Goal: Task Accomplishment & Management: Complete application form

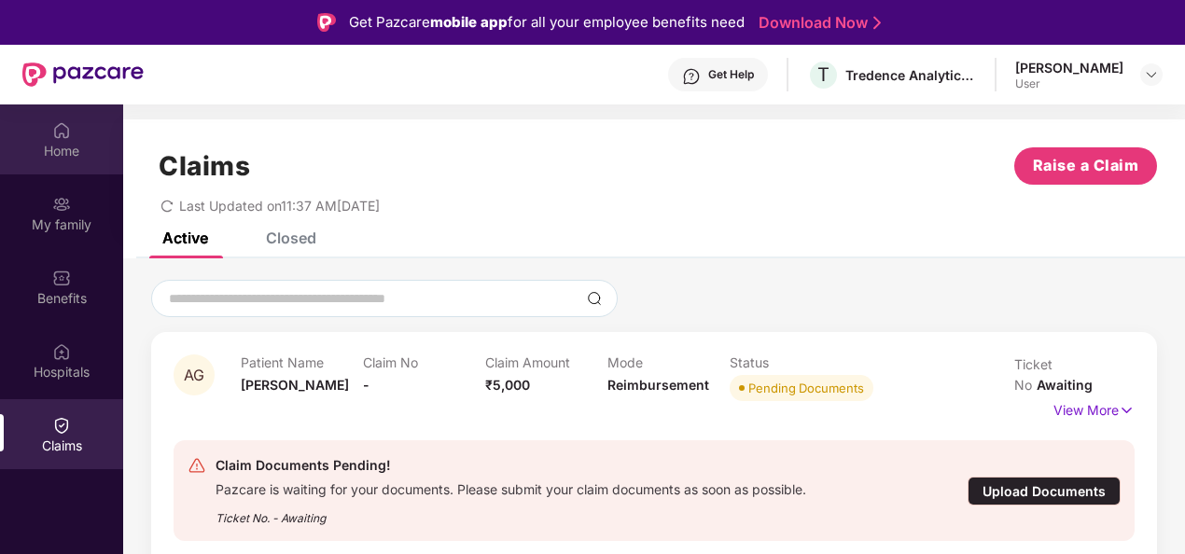
scroll to position [104, 0]
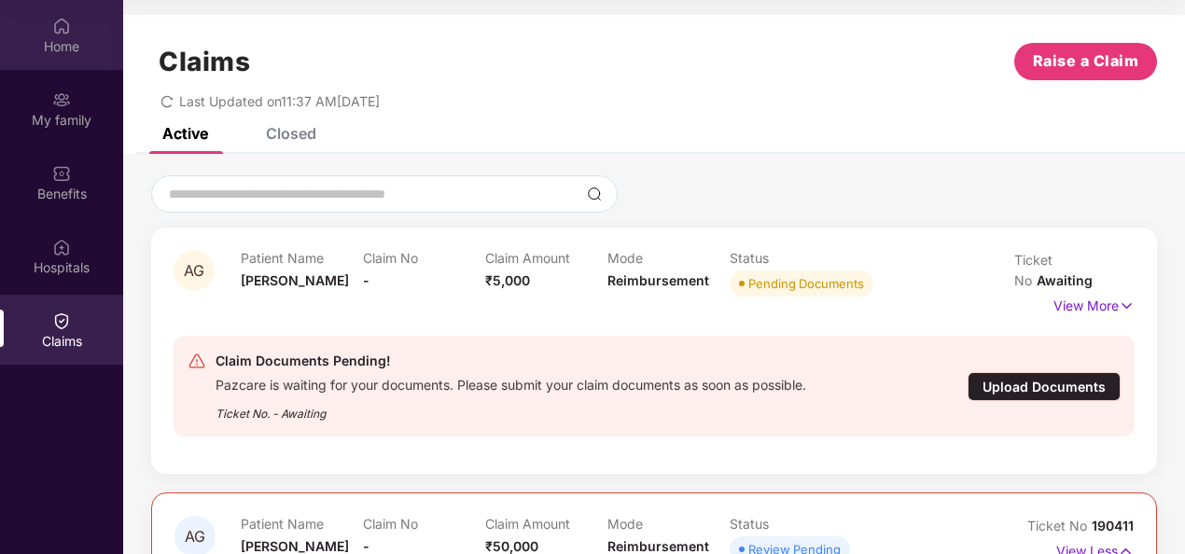
click at [51, 60] on div "Home" at bounding box center [61, 35] width 123 height 70
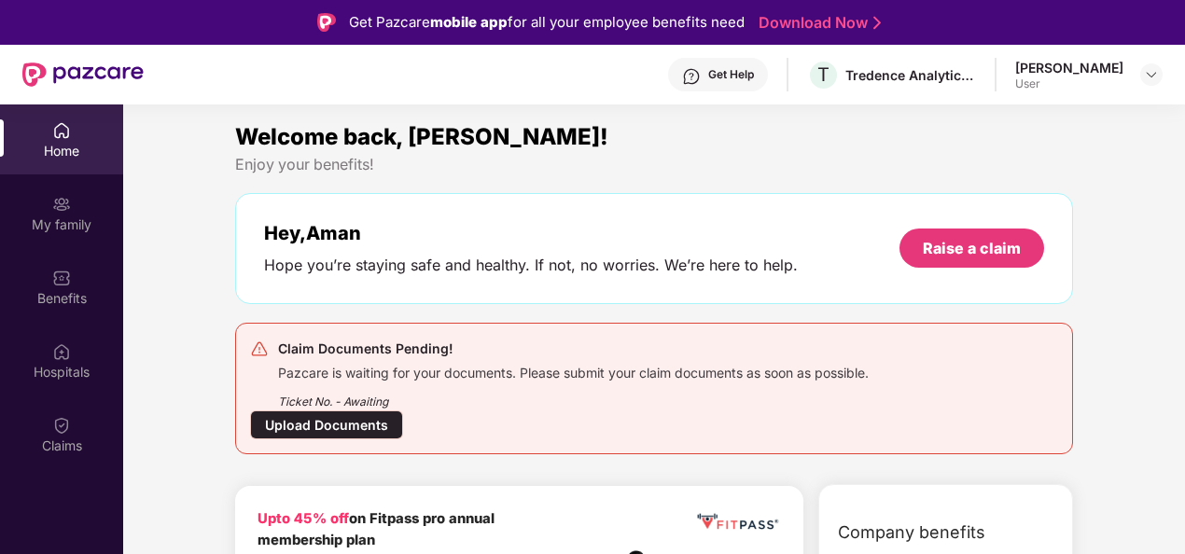
scroll to position [104, 0]
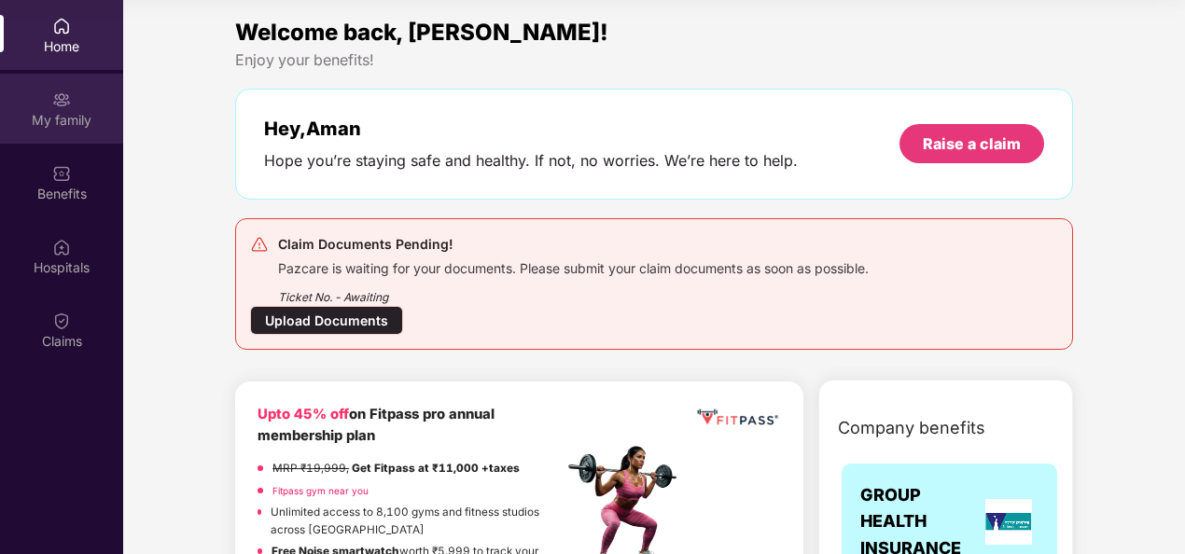
click at [48, 98] on div "My family" at bounding box center [61, 109] width 123 height 70
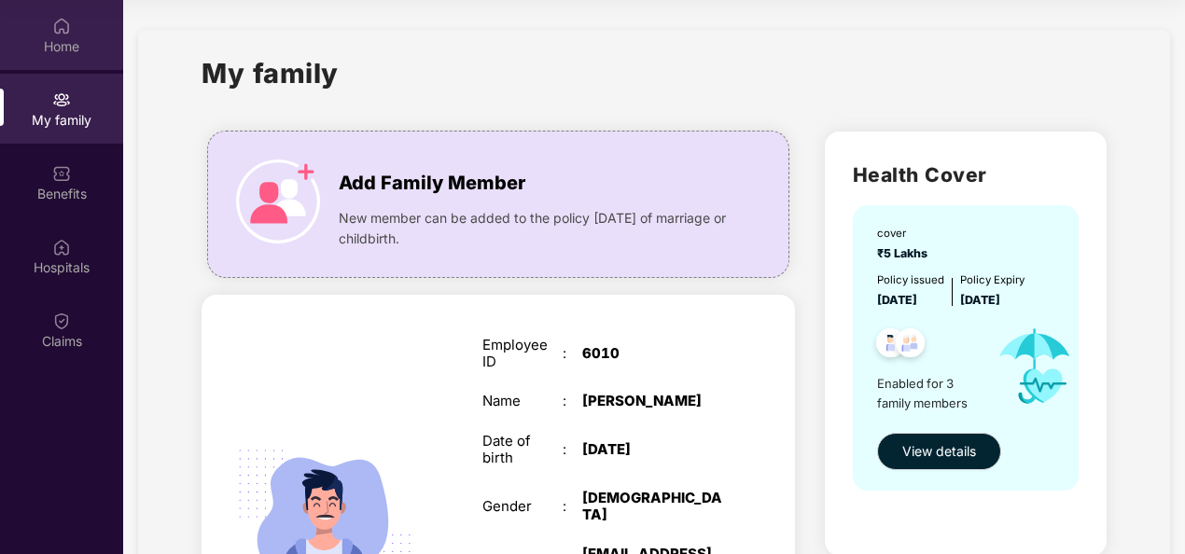
click at [48, 43] on div "Home" at bounding box center [61, 46] width 123 height 19
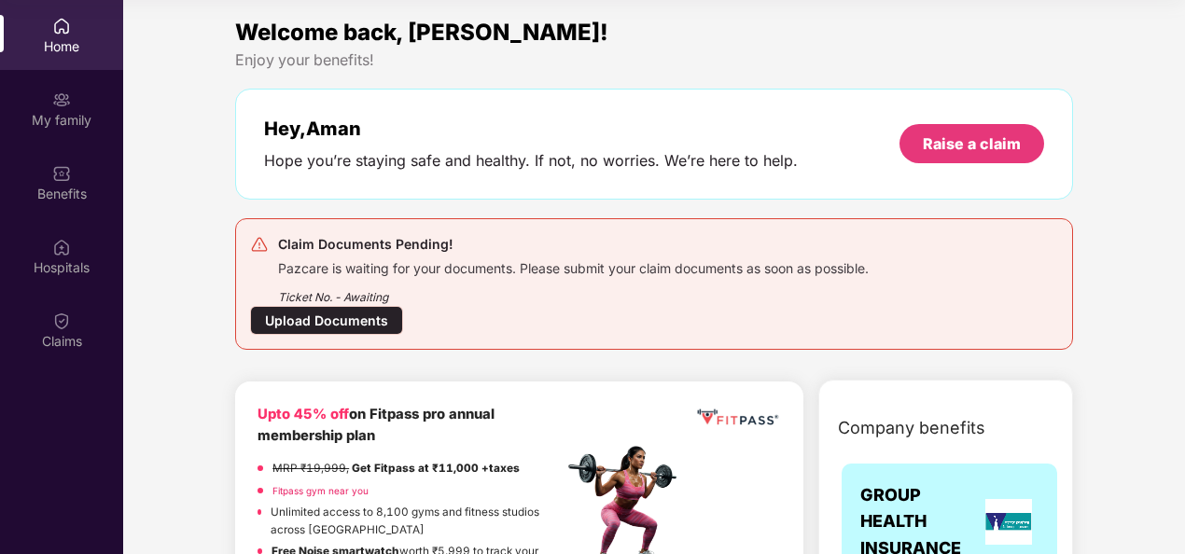
click at [339, 315] on div "Upload Documents" at bounding box center [326, 320] width 153 height 29
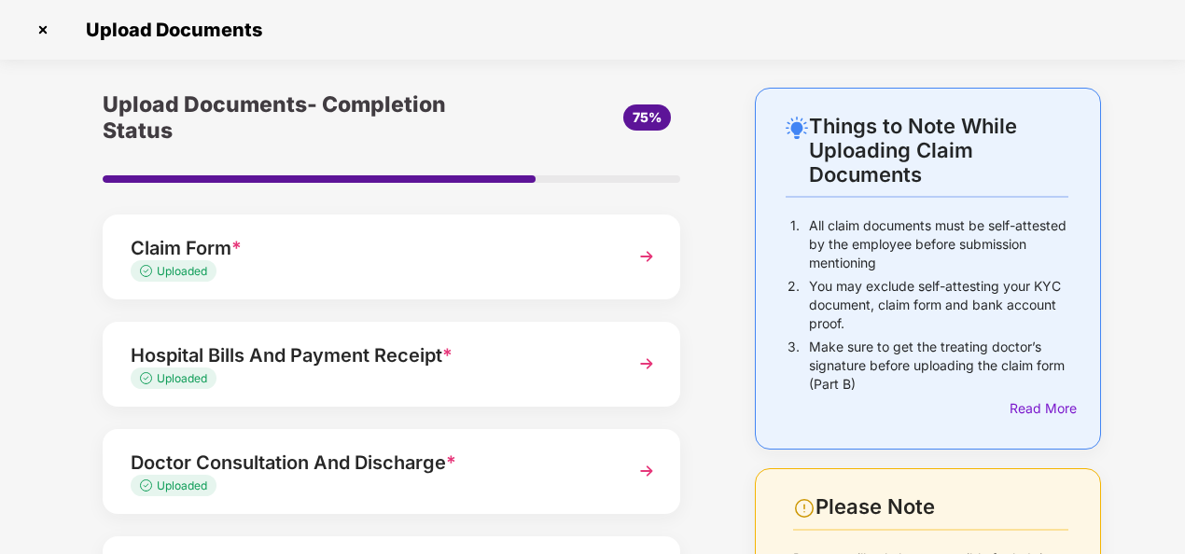
scroll to position [289, 0]
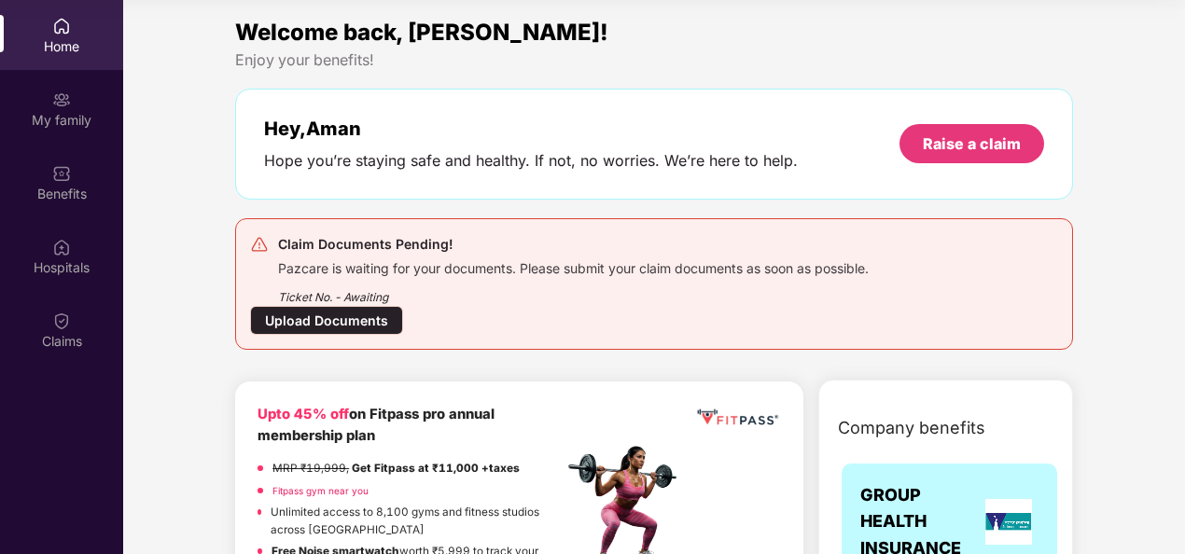
click at [336, 317] on div "Upload Documents" at bounding box center [326, 320] width 153 height 29
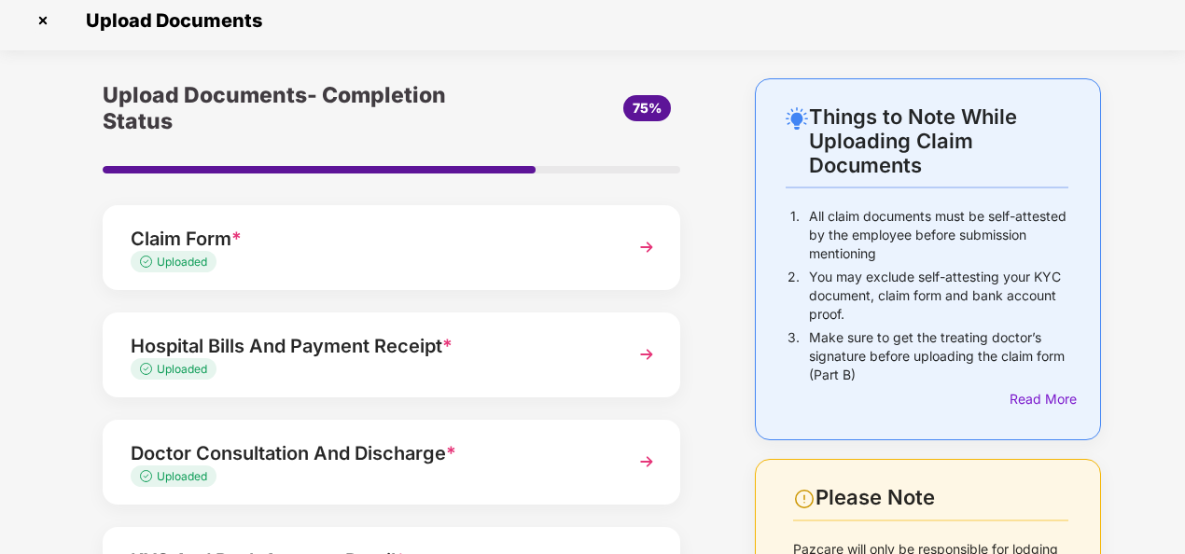
scroll to position [289, 0]
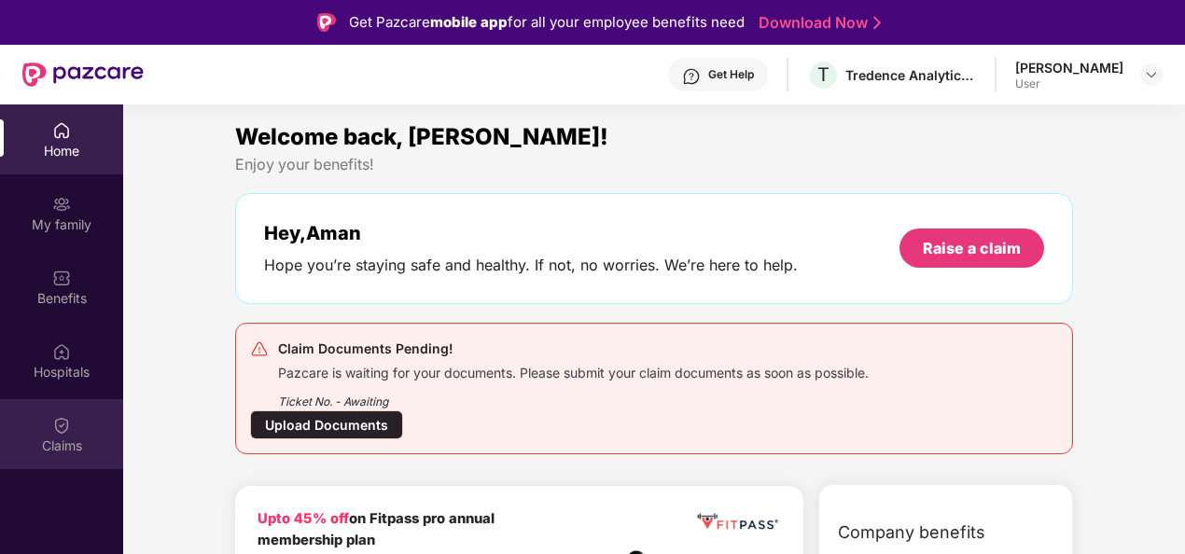
scroll to position [276, 0]
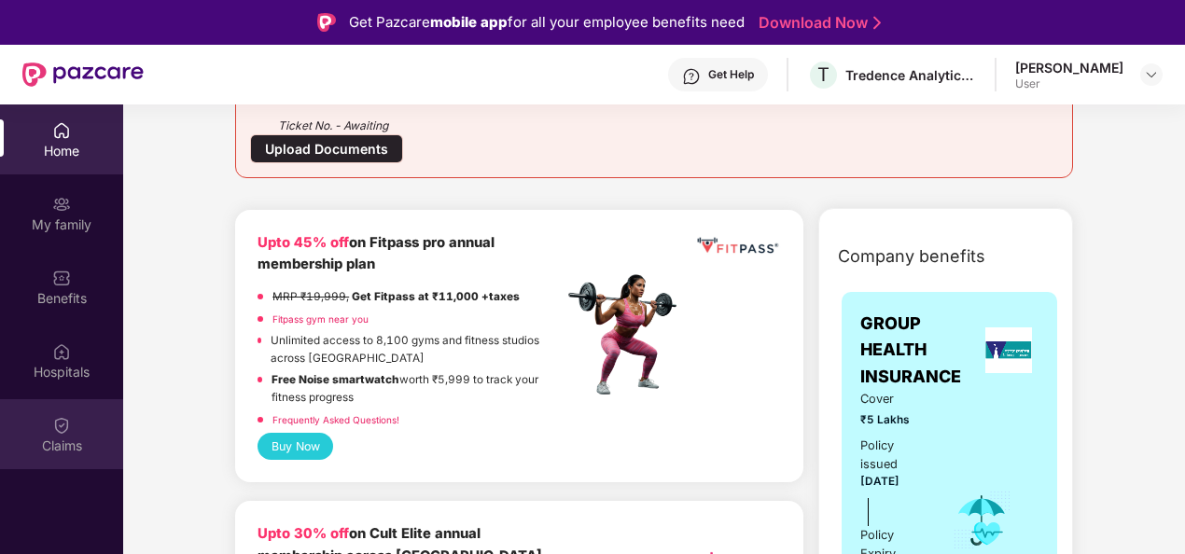
click at [54, 427] on img at bounding box center [61, 425] width 19 height 19
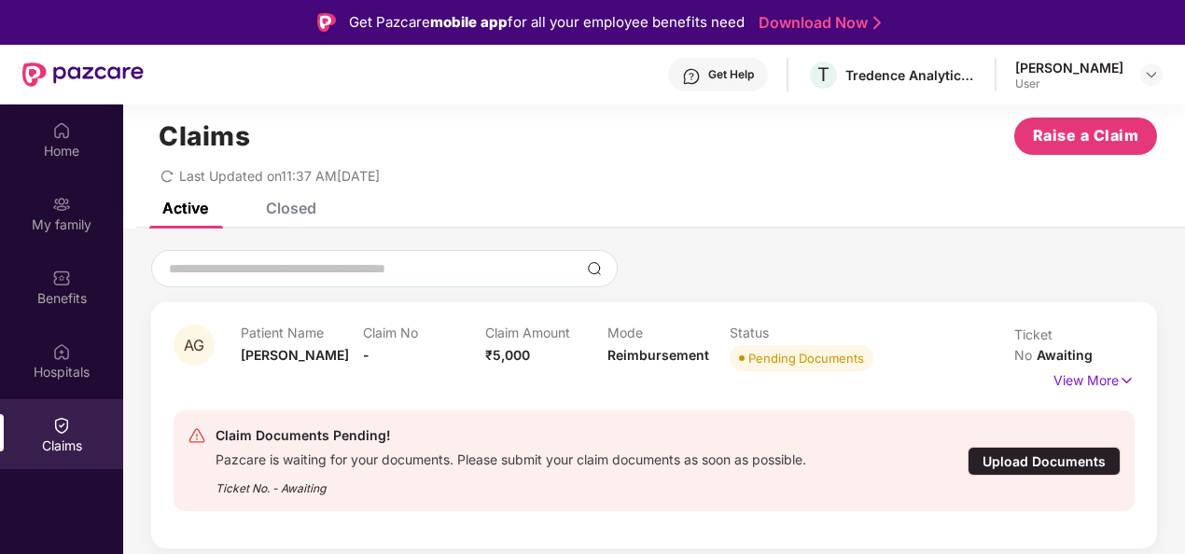
scroll to position [35, 0]
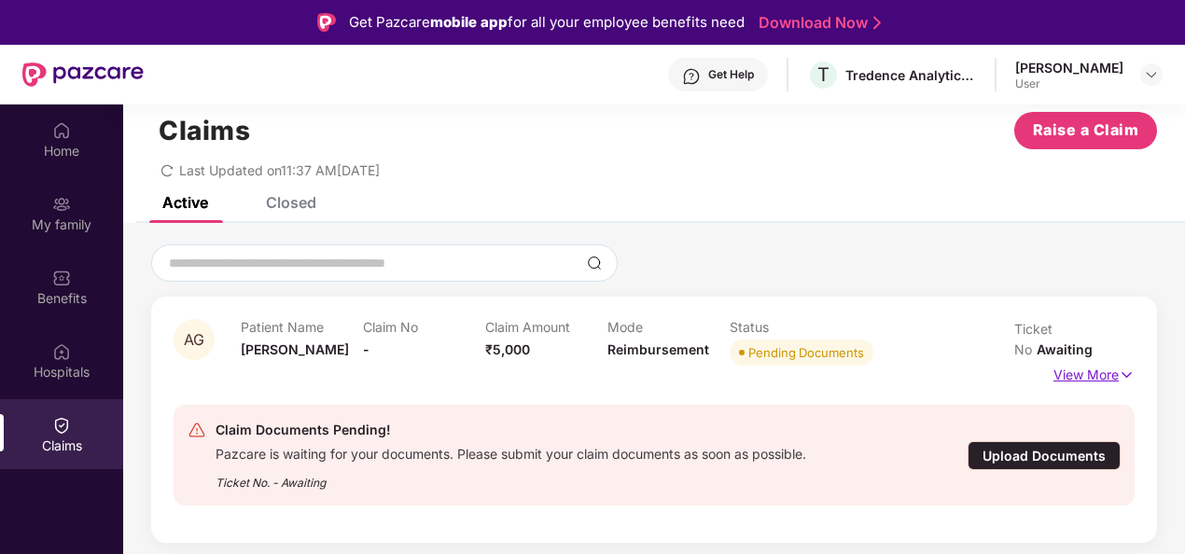
click at [1083, 360] on p "View More" at bounding box center [1093, 372] width 81 height 25
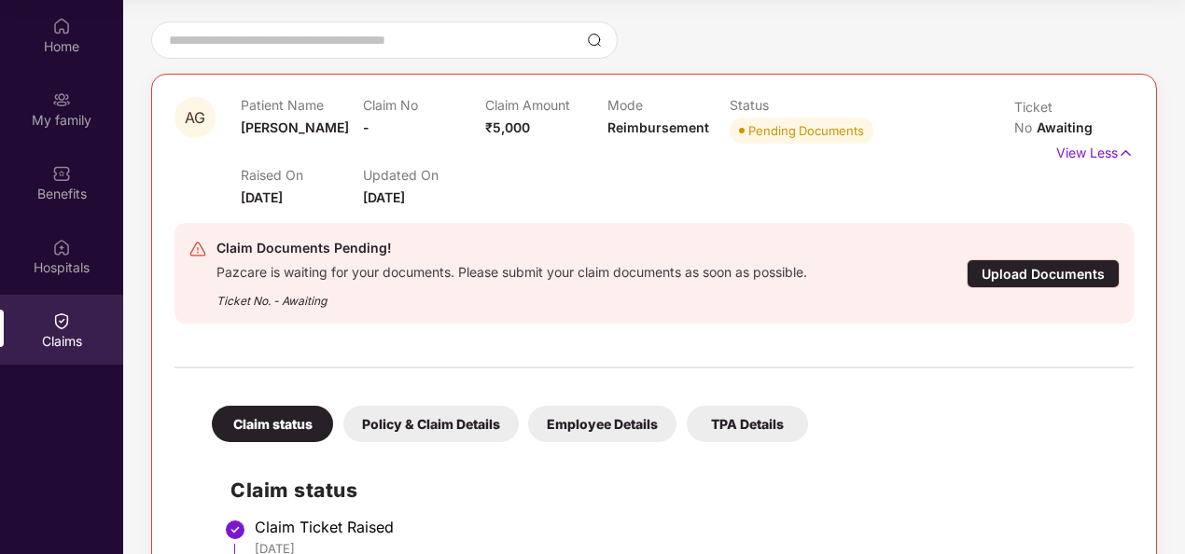
scroll to position [154, 0]
click at [1027, 260] on div "Upload Documents" at bounding box center [1042, 273] width 153 height 29
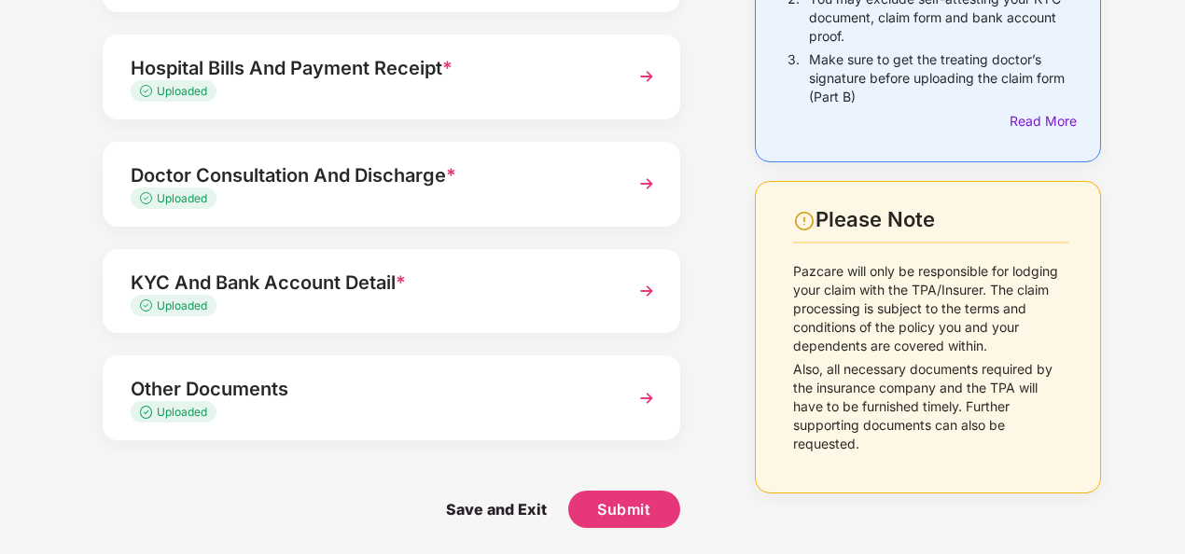
scroll to position [77, 0]
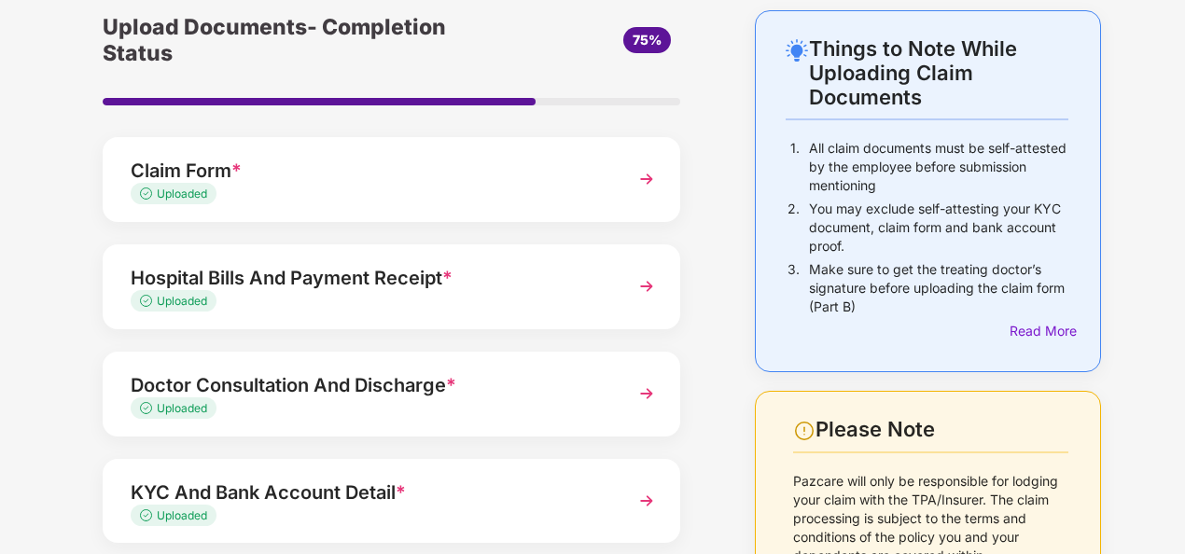
click at [308, 181] on div "Claim Form *" at bounding box center [370, 171] width 478 height 30
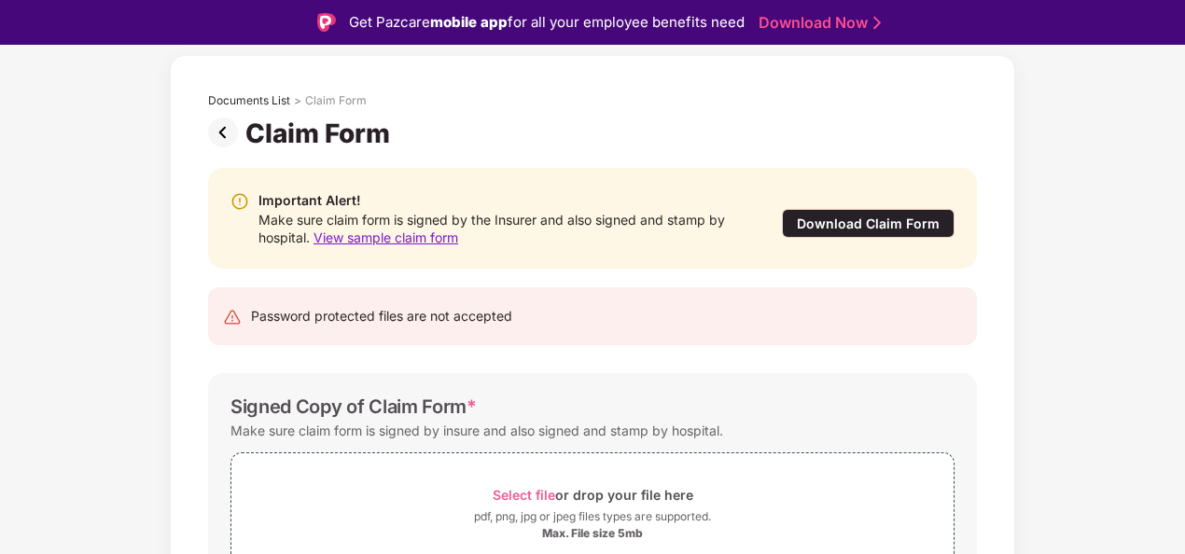
scroll to position [270, 0]
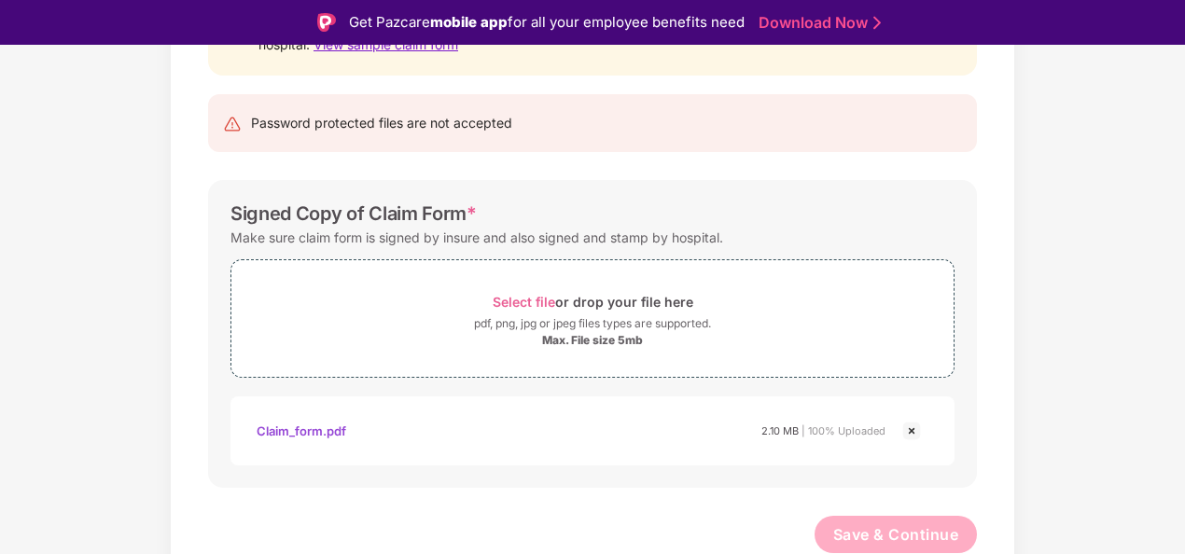
click at [306, 427] on div "Claim_form.pdf" at bounding box center [301, 431] width 90 height 32
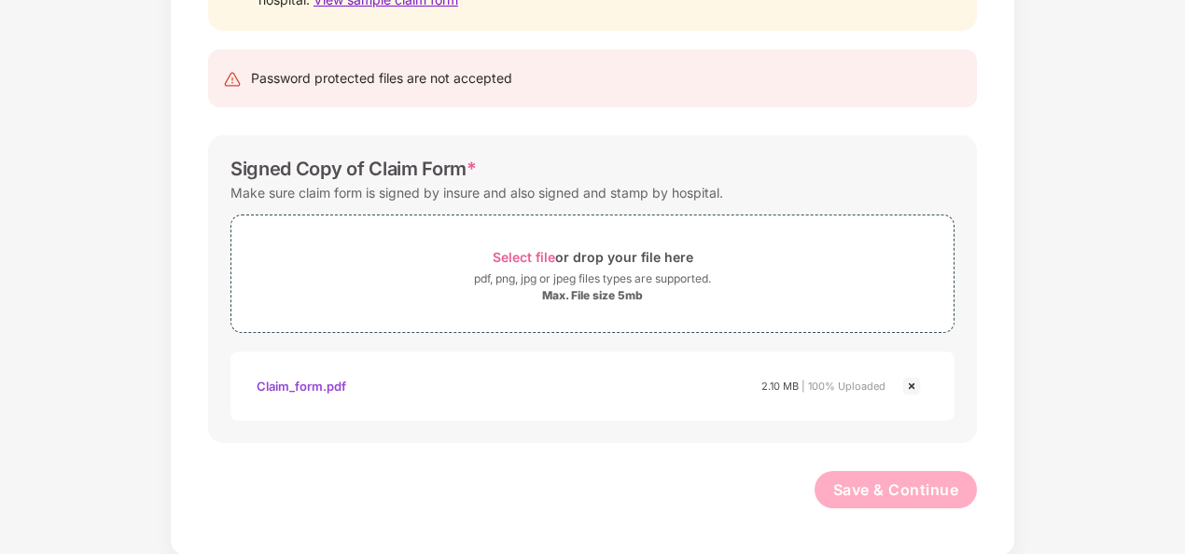
scroll to position [0, 0]
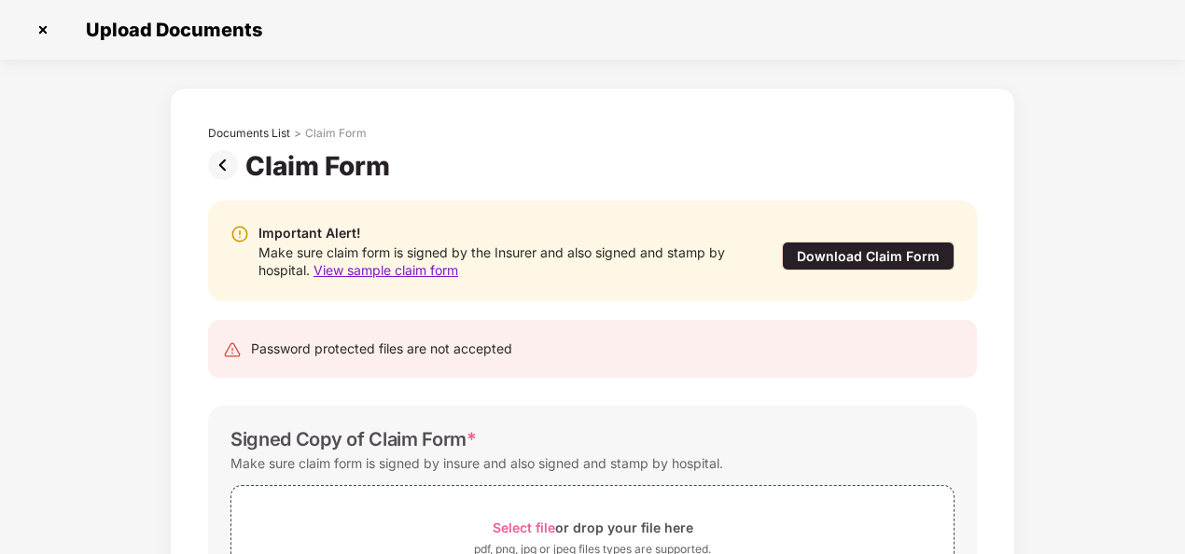
click at [221, 165] on img at bounding box center [226, 165] width 37 height 30
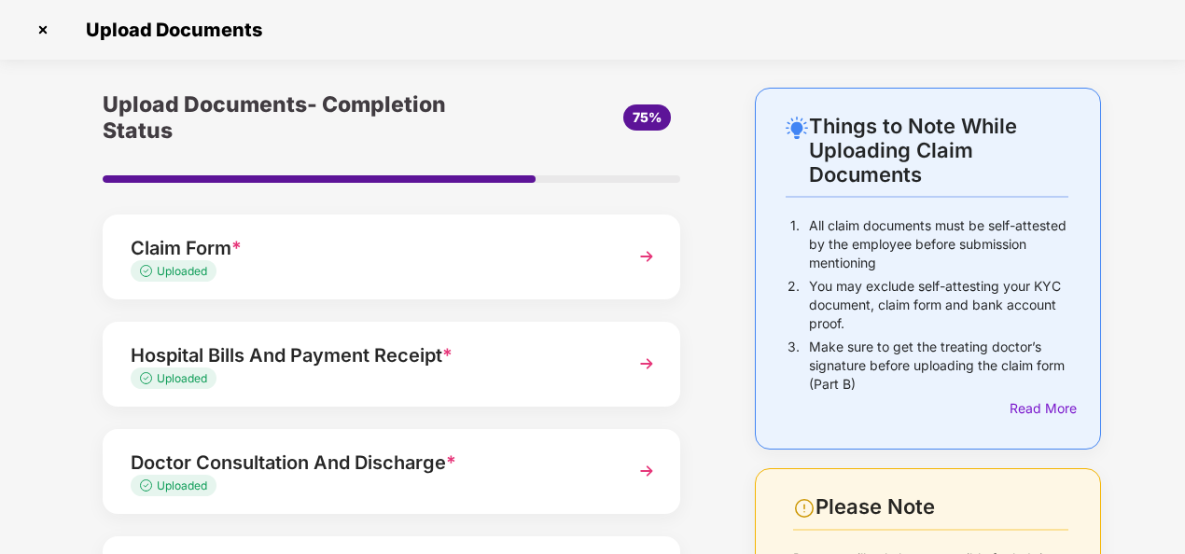
scroll to position [122, 0]
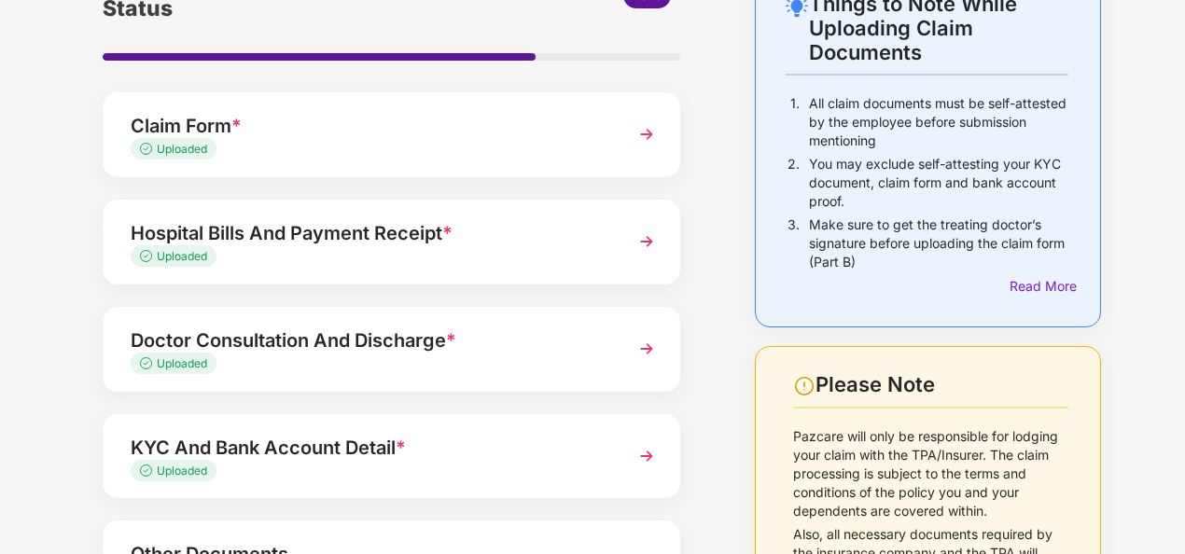
click at [450, 238] on span "*" at bounding box center [447, 233] width 10 height 22
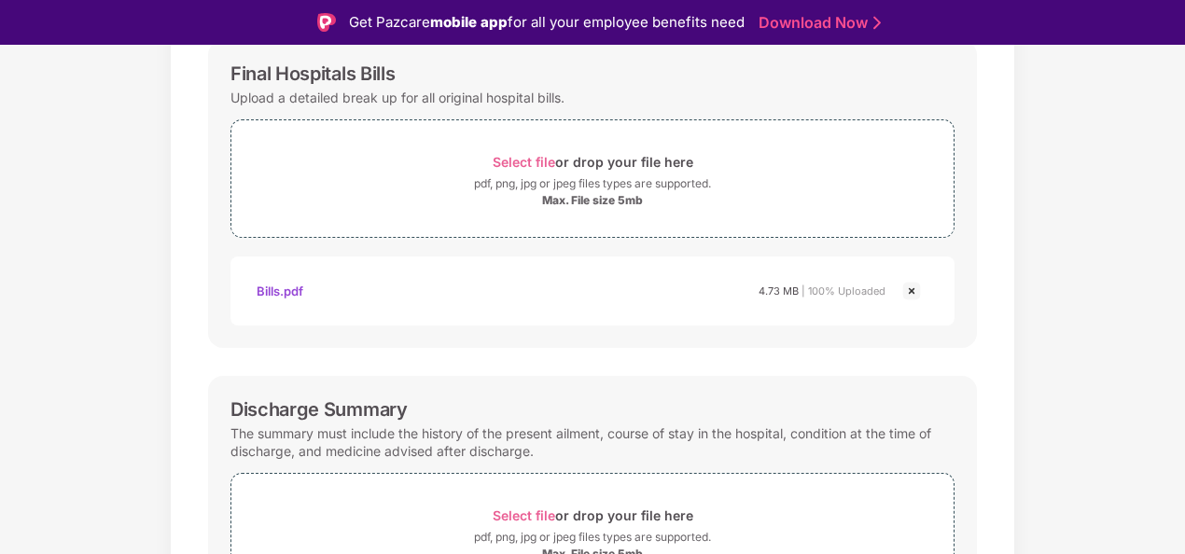
scroll to position [287, 0]
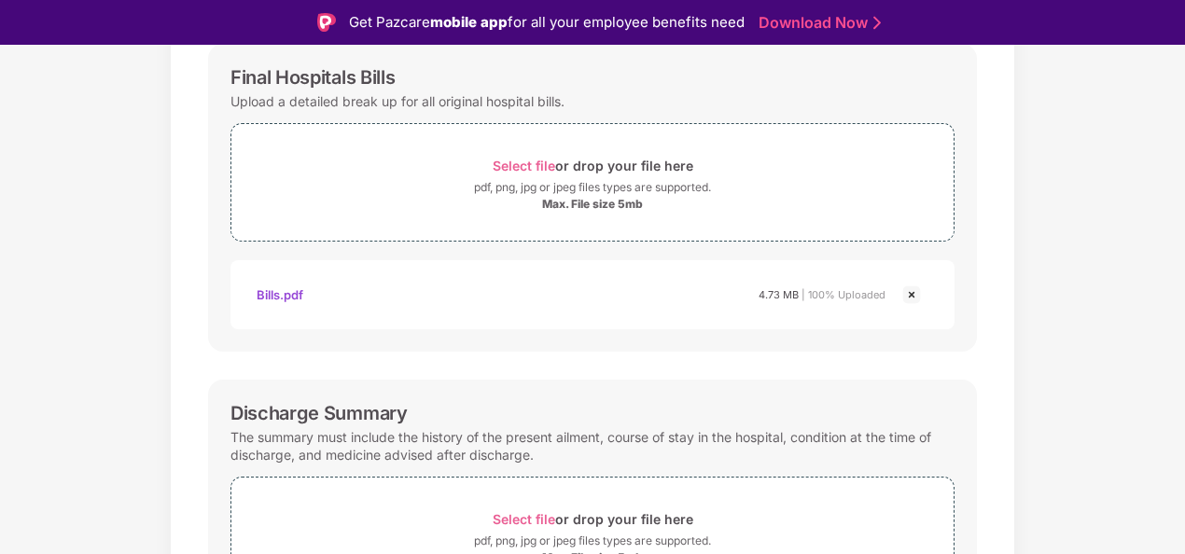
click at [509, 300] on div "Bills.pdf 4.73 MB | 100% Uploaded" at bounding box center [571, 295] width 630 height 32
click at [279, 290] on div "Bills.pdf" at bounding box center [279, 295] width 47 height 32
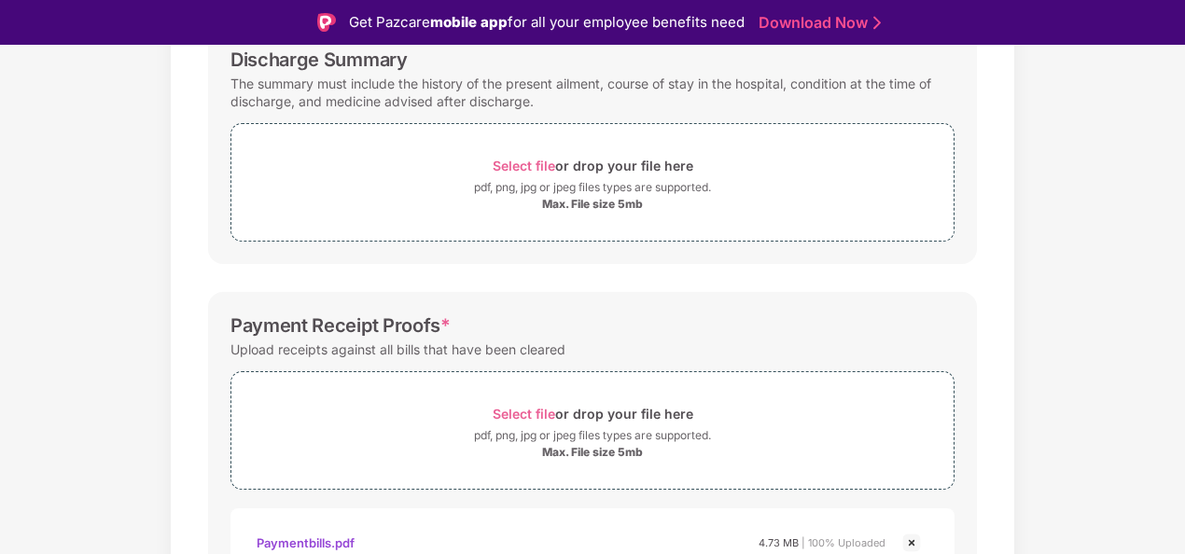
scroll to position [738, 0]
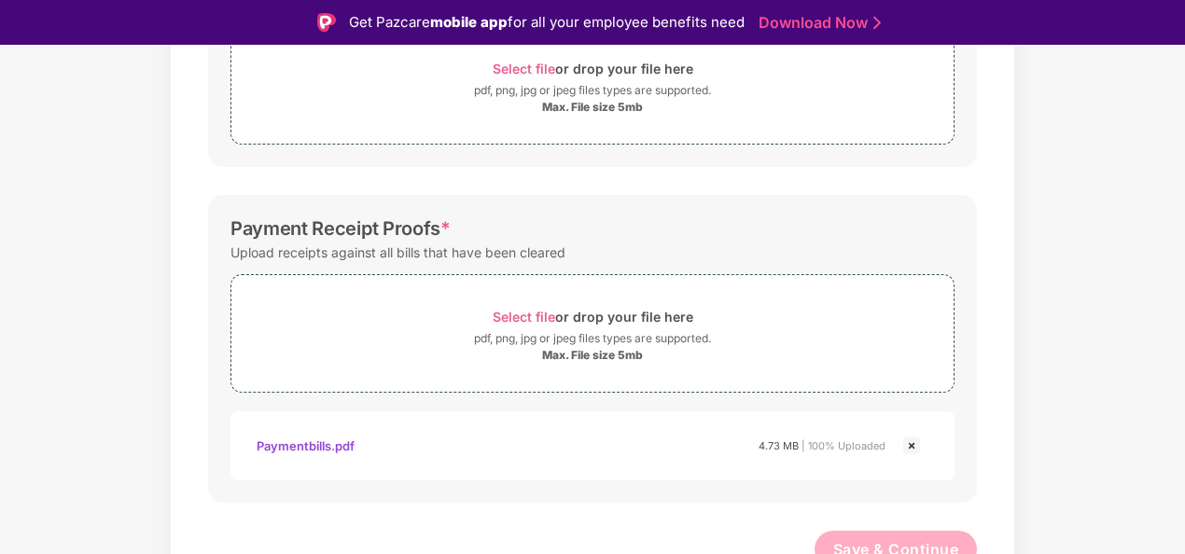
click at [313, 446] on div "Paymentbills.pdf" at bounding box center [305, 446] width 98 height 32
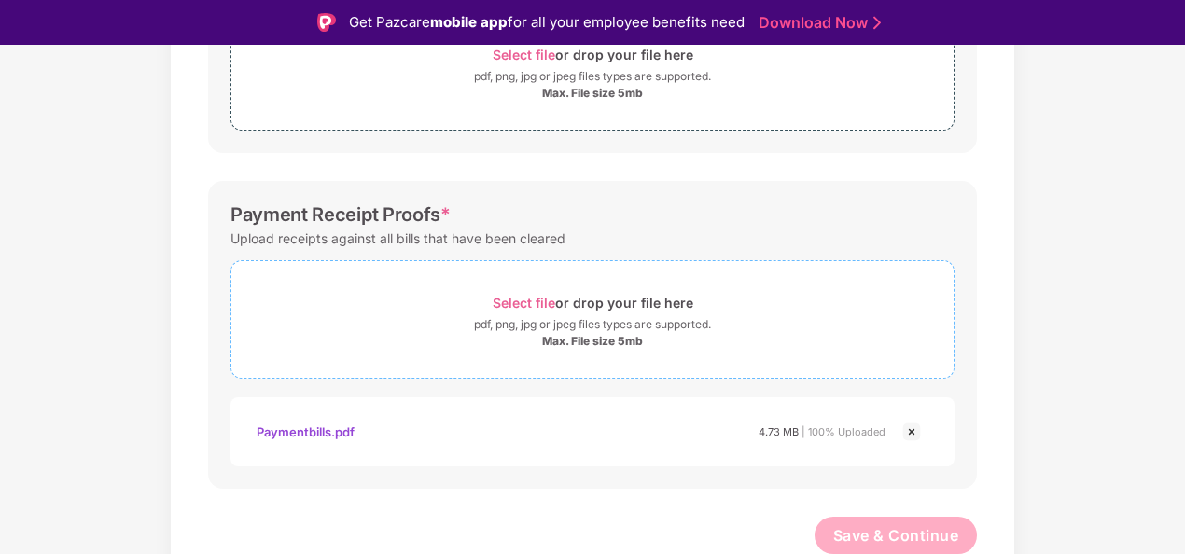
scroll to position [0, 0]
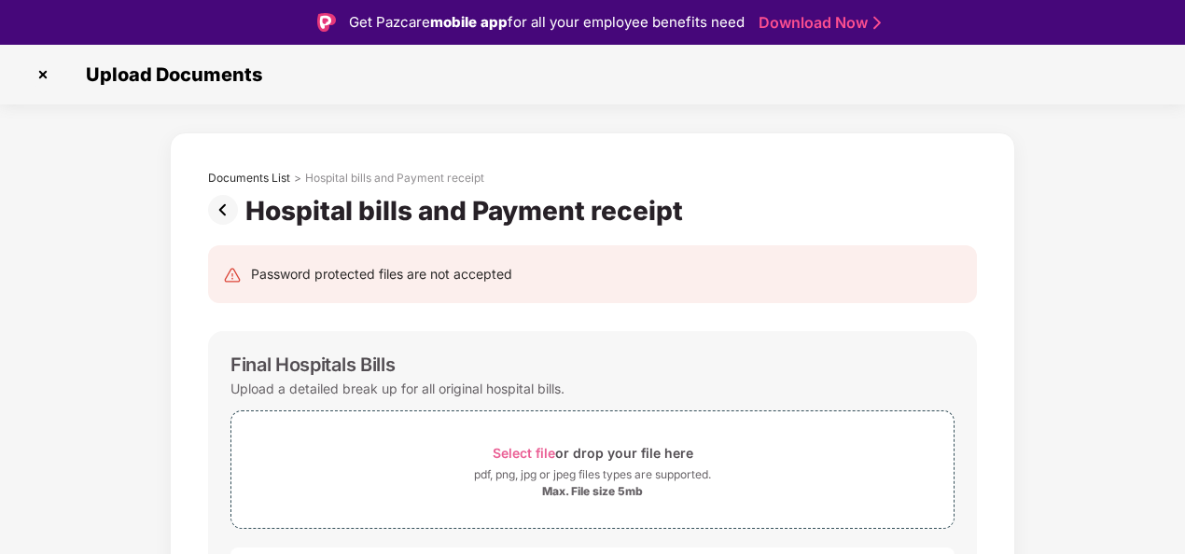
click at [224, 203] on img at bounding box center [226, 210] width 37 height 30
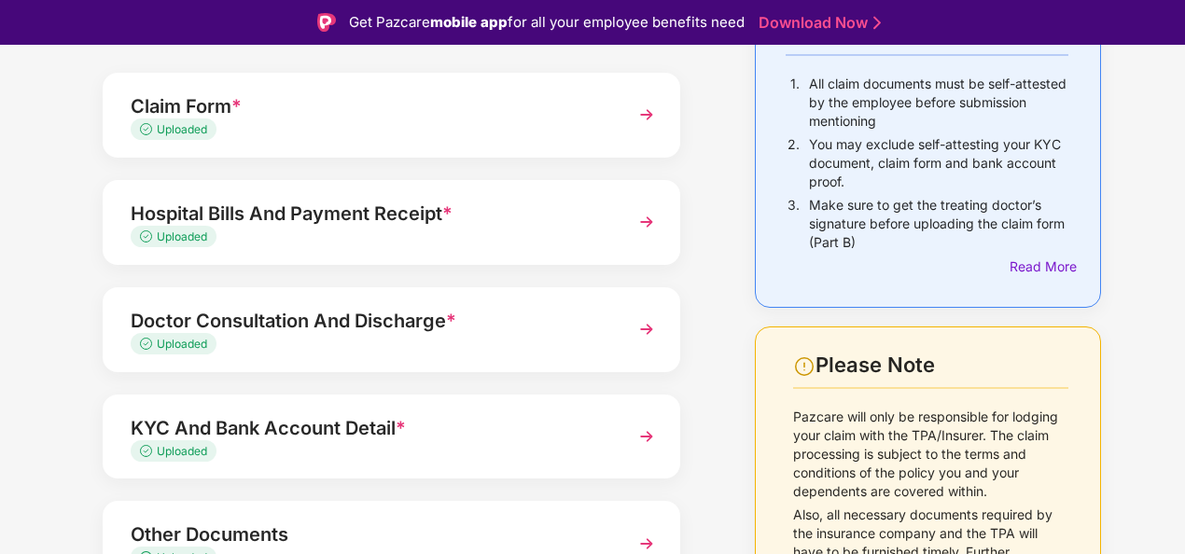
scroll to position [189, 0]
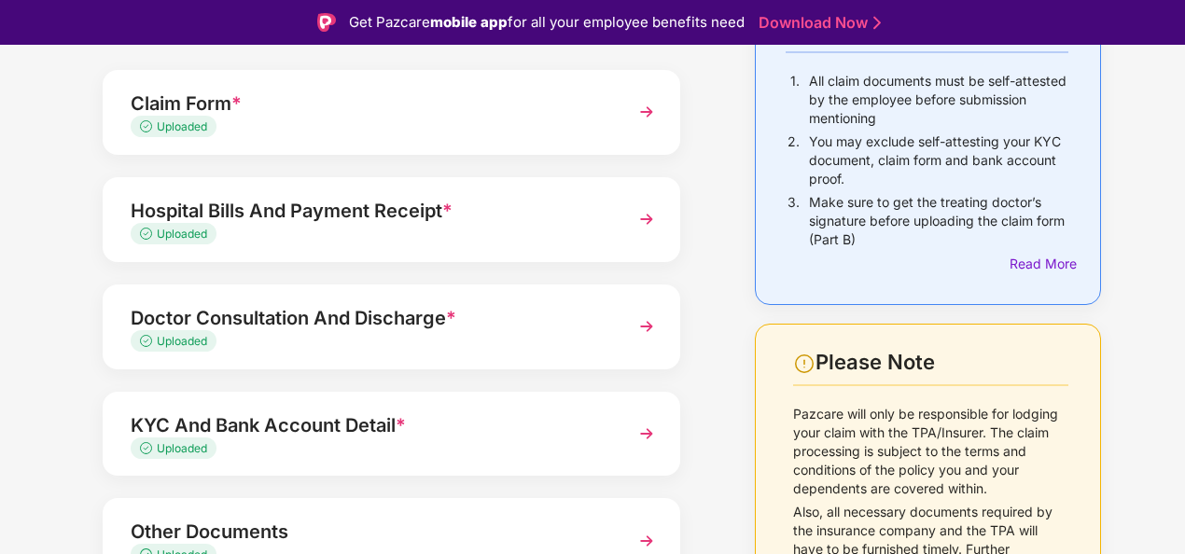
click at [388, 324] on div "Doctor Consultation And Discharge *" at bounding box center [370, 318] width 478 height 30
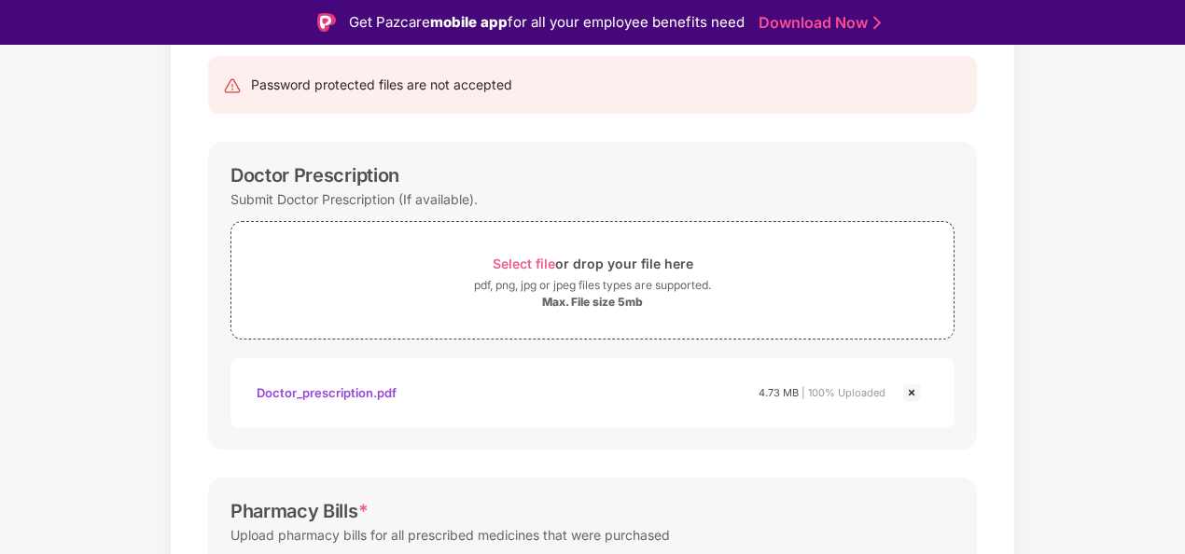
scroll to position [174, 0]
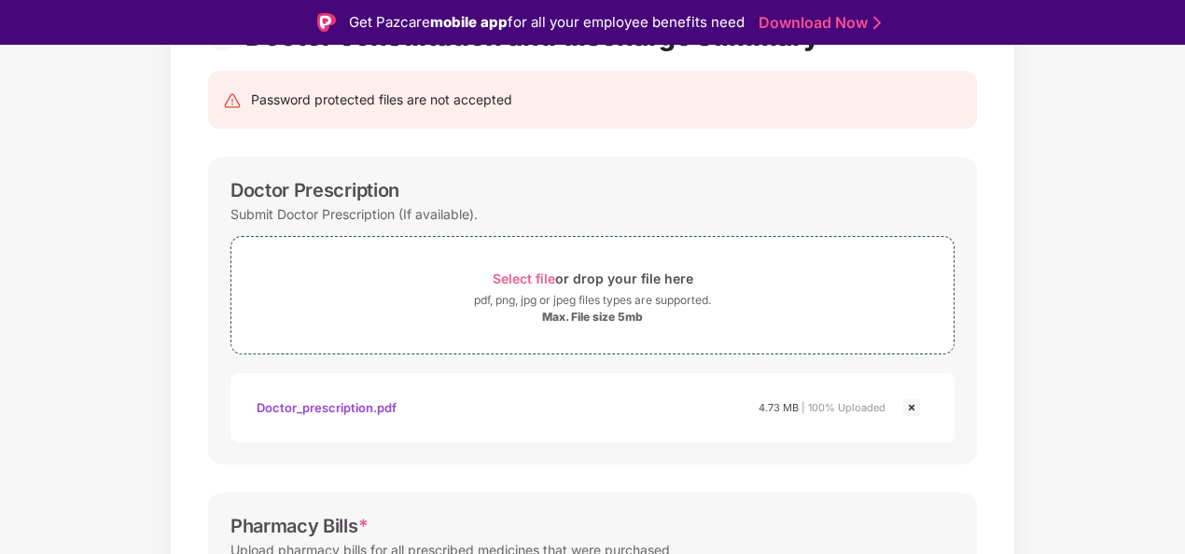
click at [358, 404] on div "Doctor_prescription.pdf" at bounding box center [326, 408] width 140 height 32
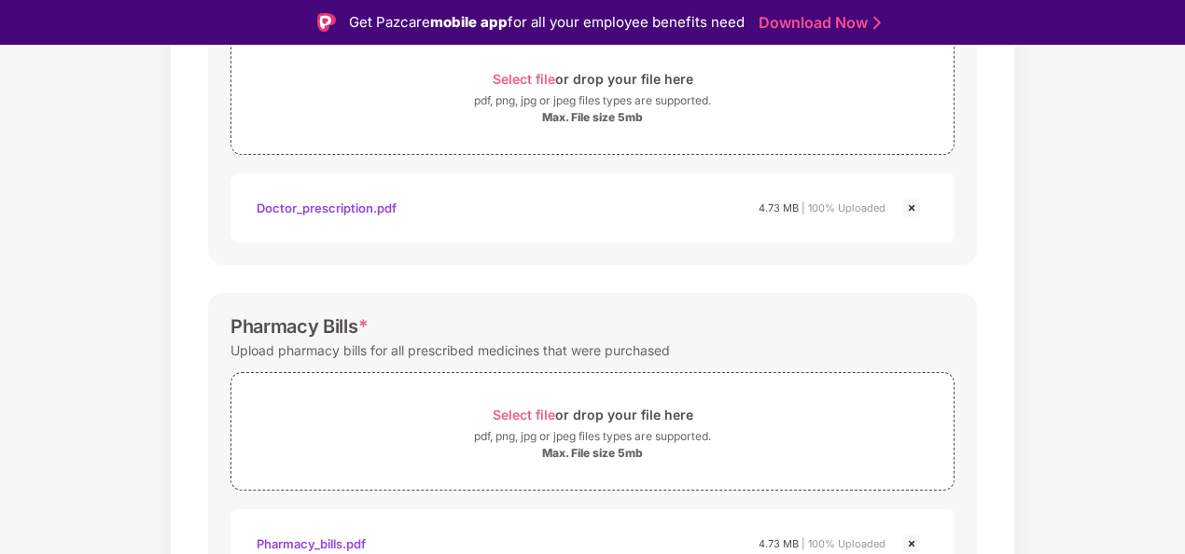
scroll to position [518, 0]
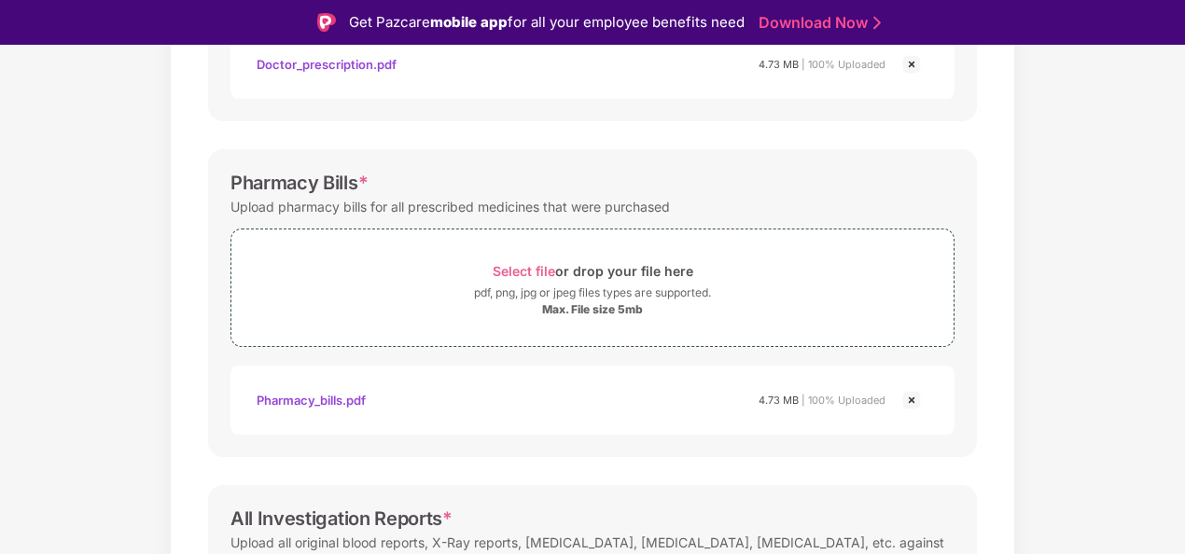
click at [349, 395] on div "Pharmacy_bills.pdf" at bounding box center [310, 400] width 109 height 32
click at [332, 399] on div "Pharmacy_bills.pdf" at bounding box center [310, 400] width 109 height 32
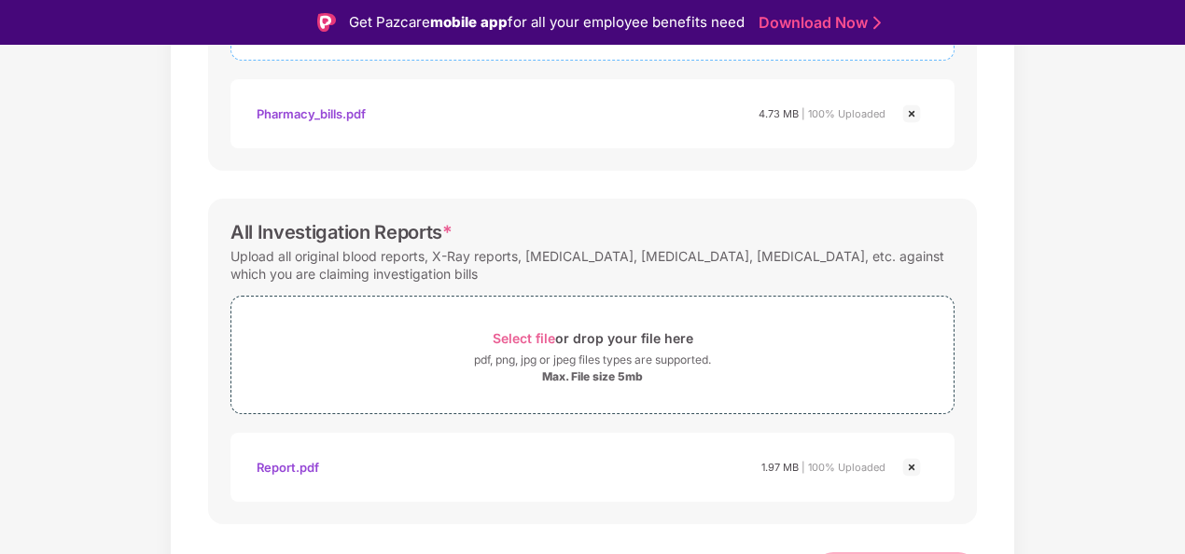
scroll to position [807, 0]
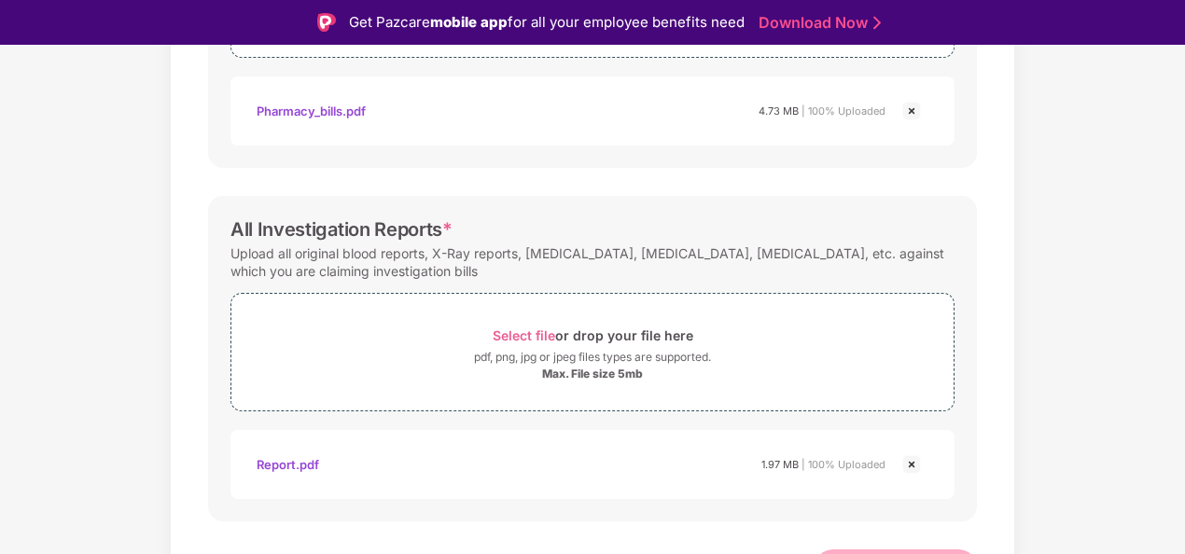
click at [283, 459] on div "Report.pdf" at bounding box center [287, 465] width 62 height 32
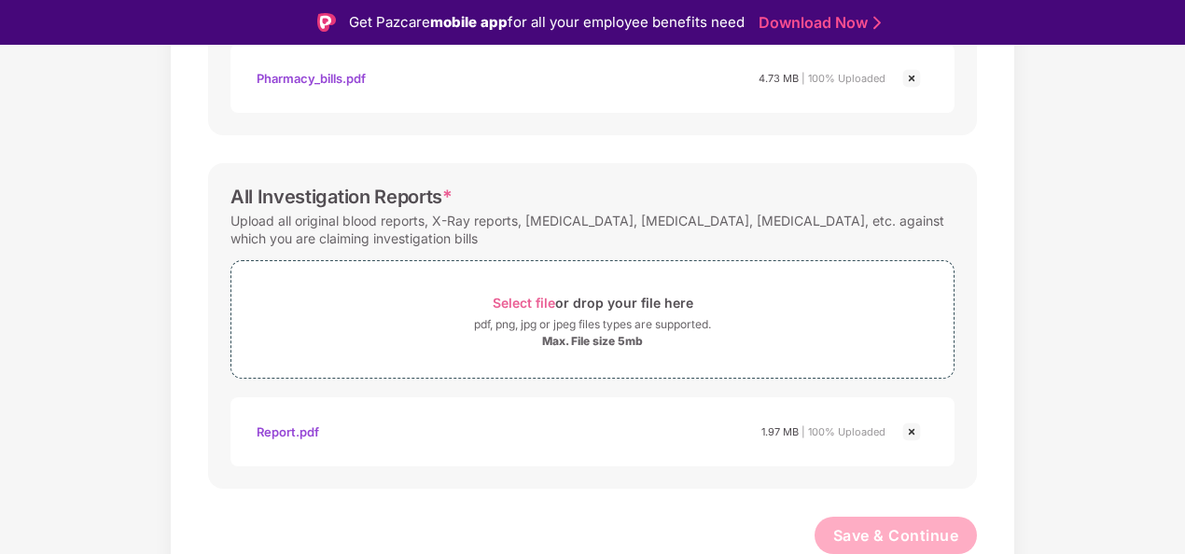
scroll to position [0, 0]
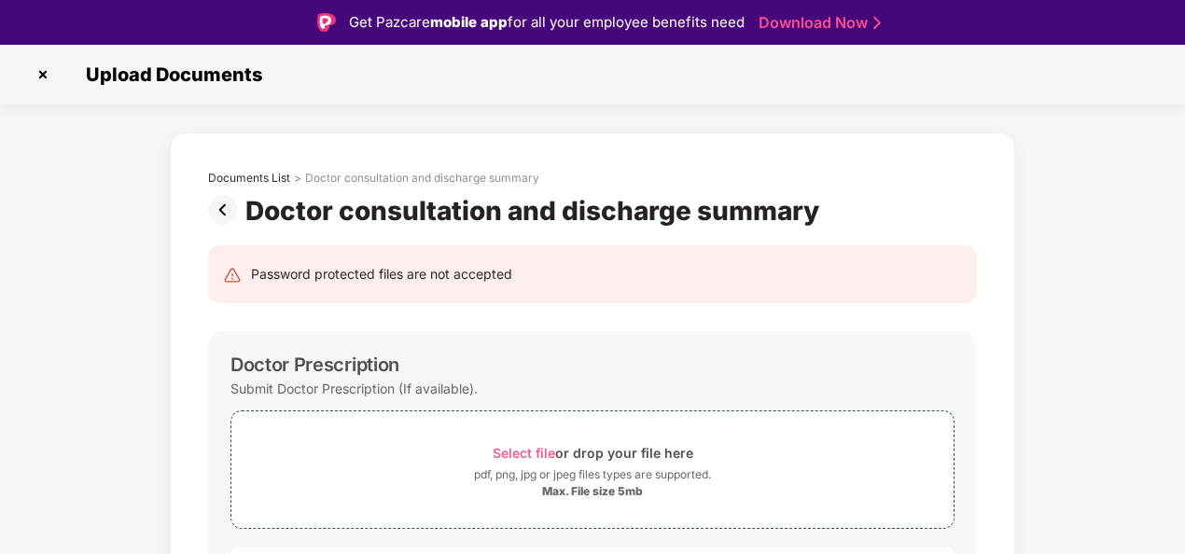
click at [221, 215] on img at bounding box center [226, 210] width 37 height 30
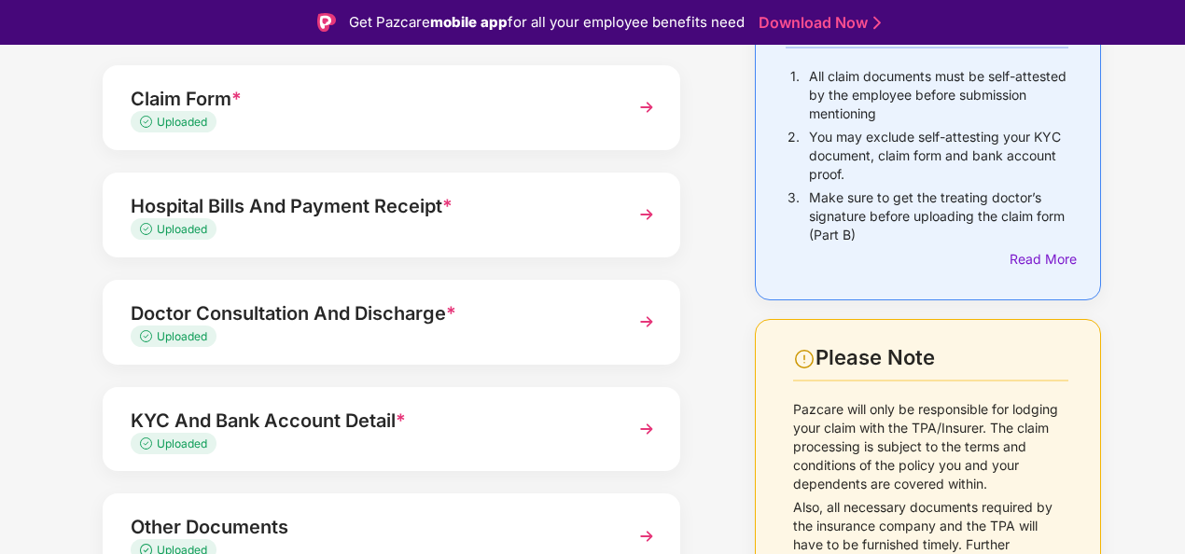
scroll to position [289, 0]
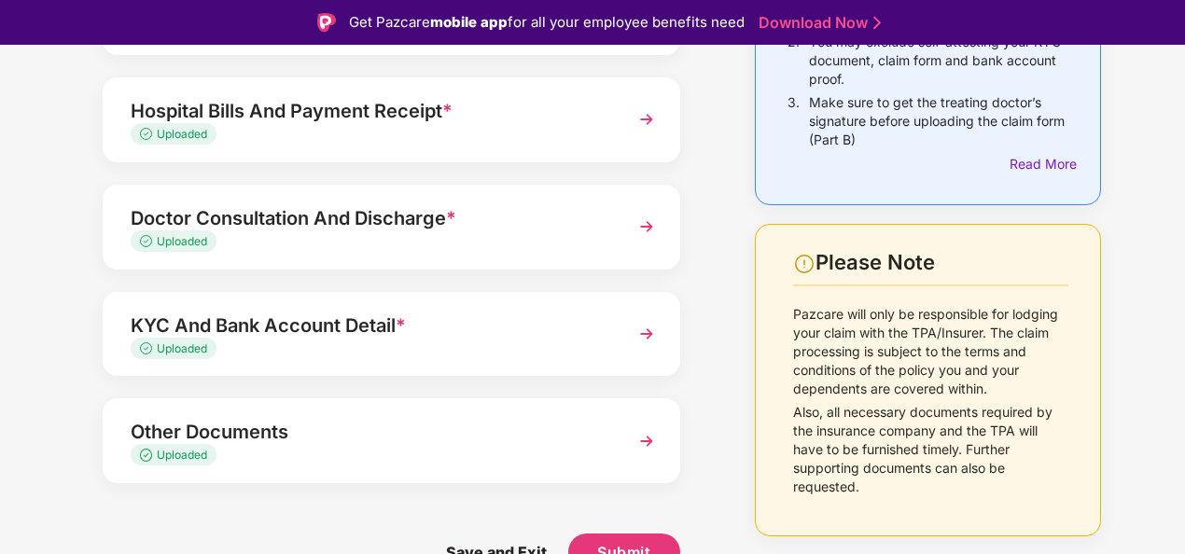
click at [442, 219] on div "Doctor Consultation And Discharge *" at bounding box center [370, 218] width 478 height 30
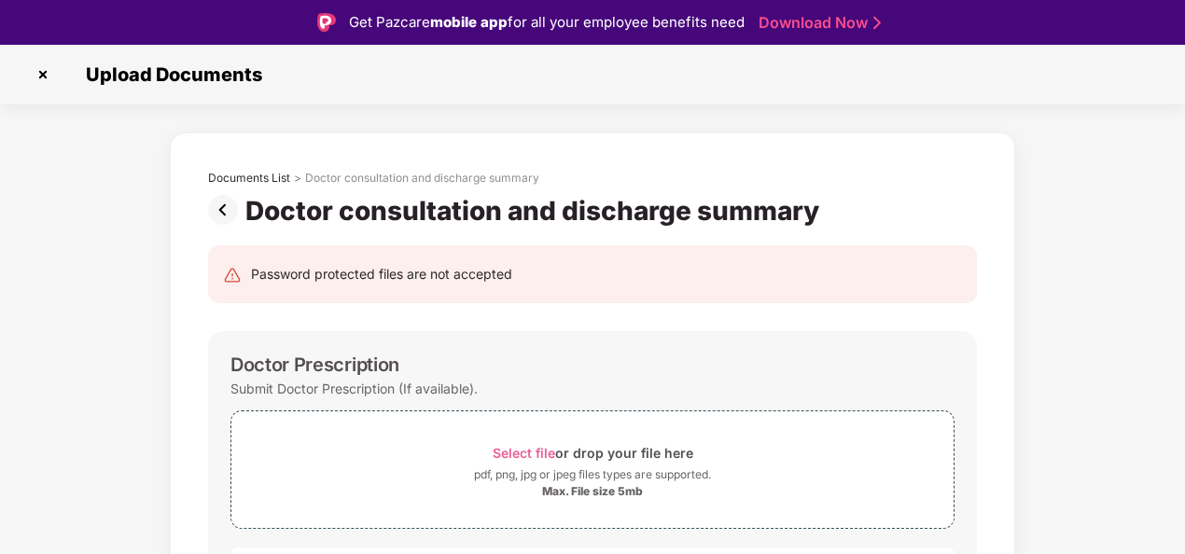
click at [221, 215] on img at bounding box center [226, 210] width 37 height 30
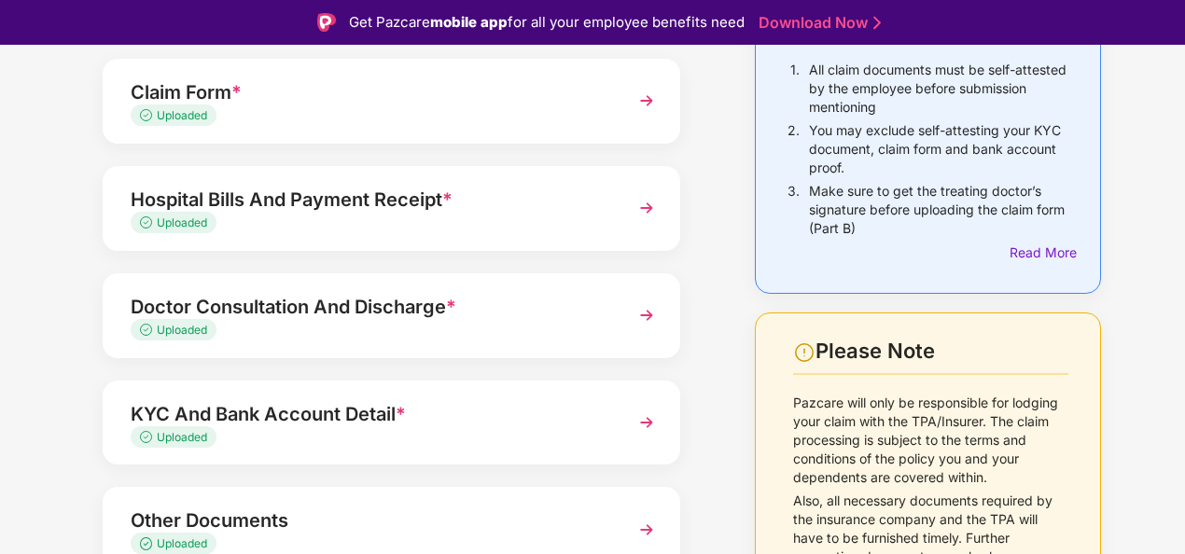
scroll to position [289, 0]
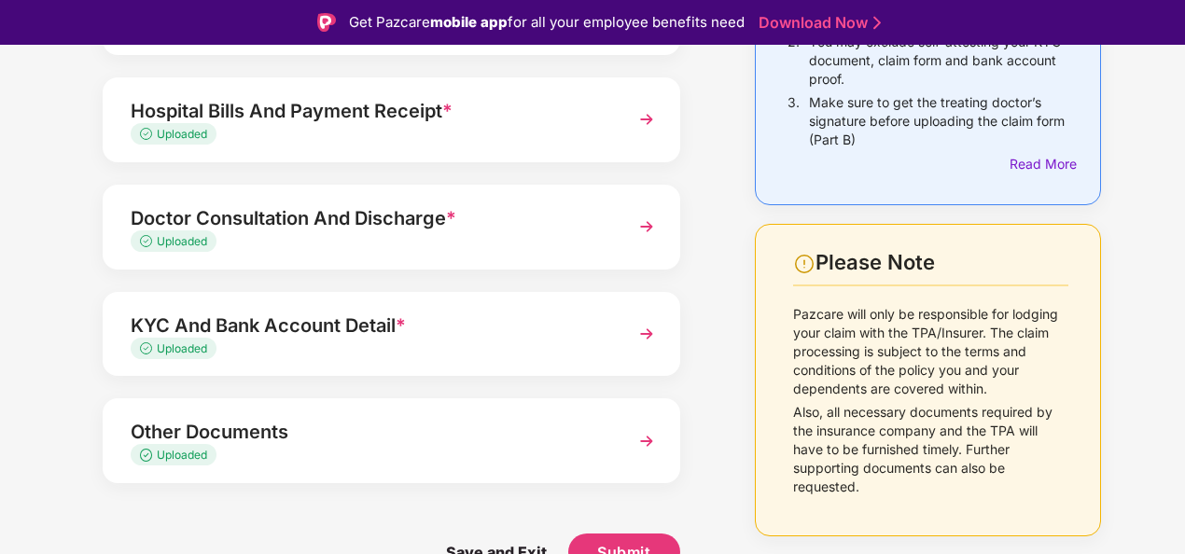
click at [644, 328] on img at bounding box center [647, 334] width 34 height 34
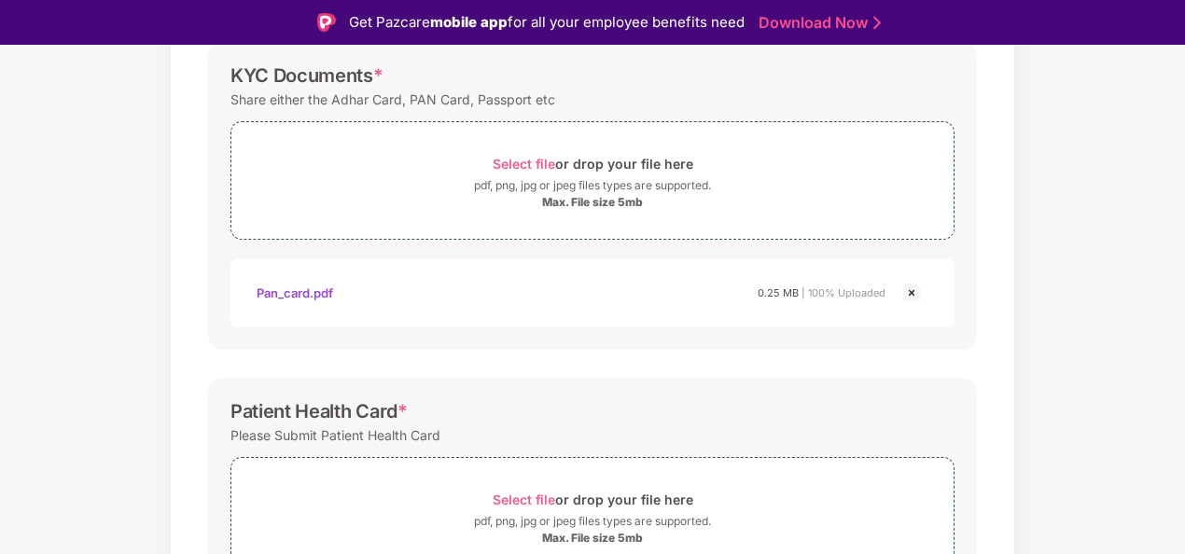
click at [279, 282] on div "Pan_card.pdf" at bounding box center [294, 293] width 76 height 32
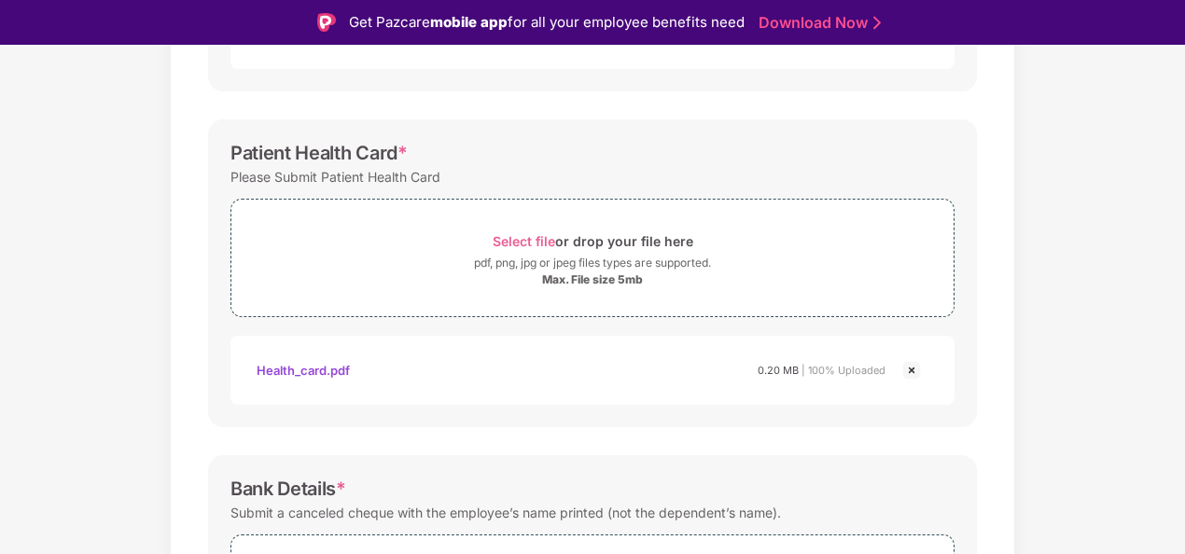
scroll to position [549, 0]
click at [328, 363] on div "Health_card.pdf" at bounding box center [302, 369] width 93 height 32
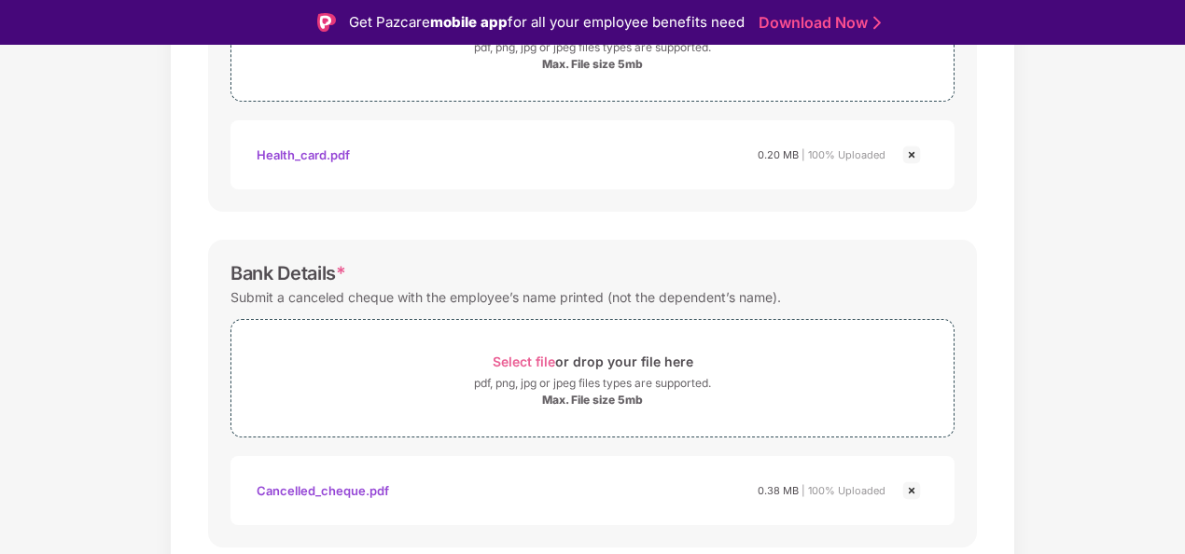
scroll to position [822, 0]
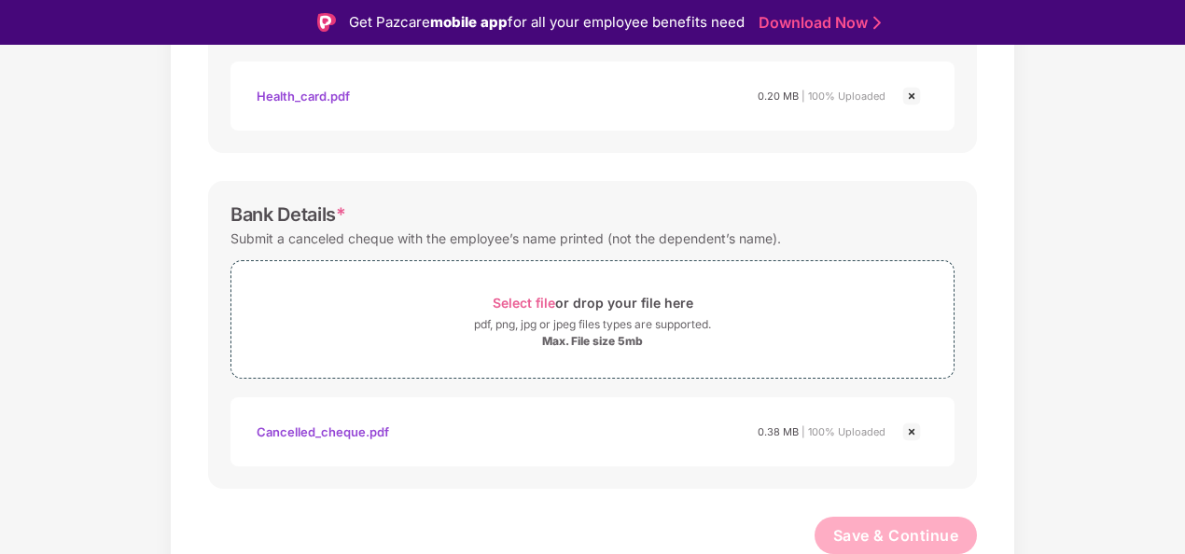
click at [345, 435] on div "Cancelled_cheque.pdf" at bounding box center [322, 432] width 132 height 32
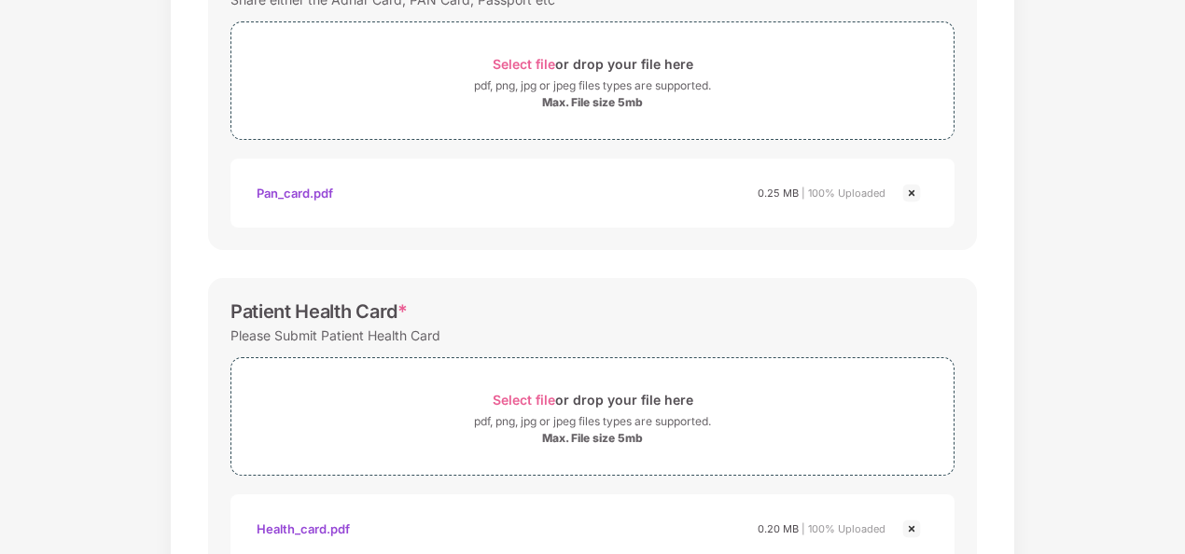
scroll to position [0, 0]
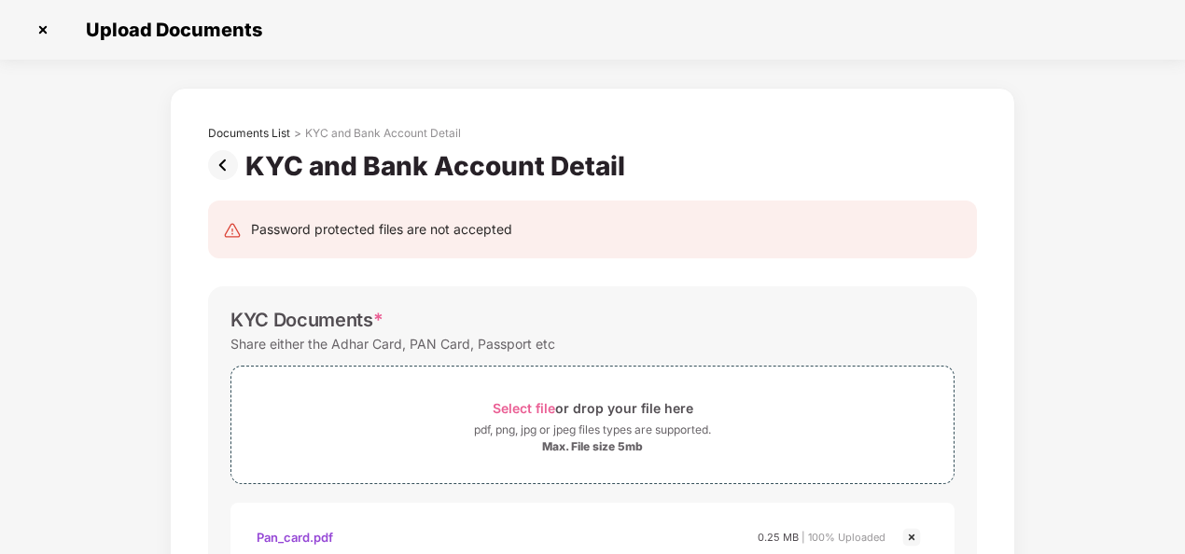
click at [224, 173] on img at bounding box center [226, 165] width 37 height 30
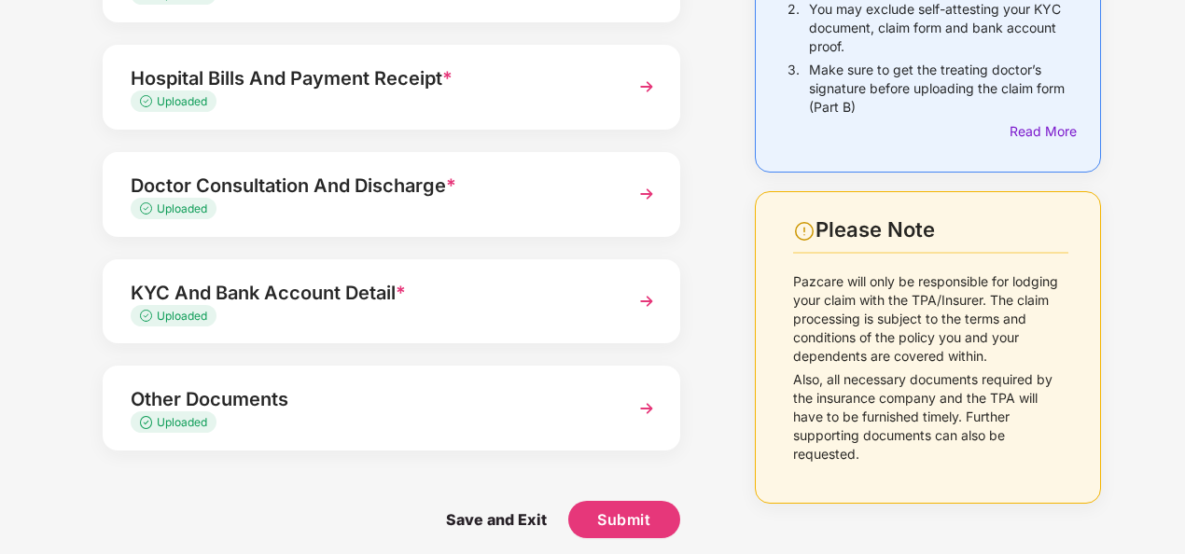
scroll to position [289, 0]
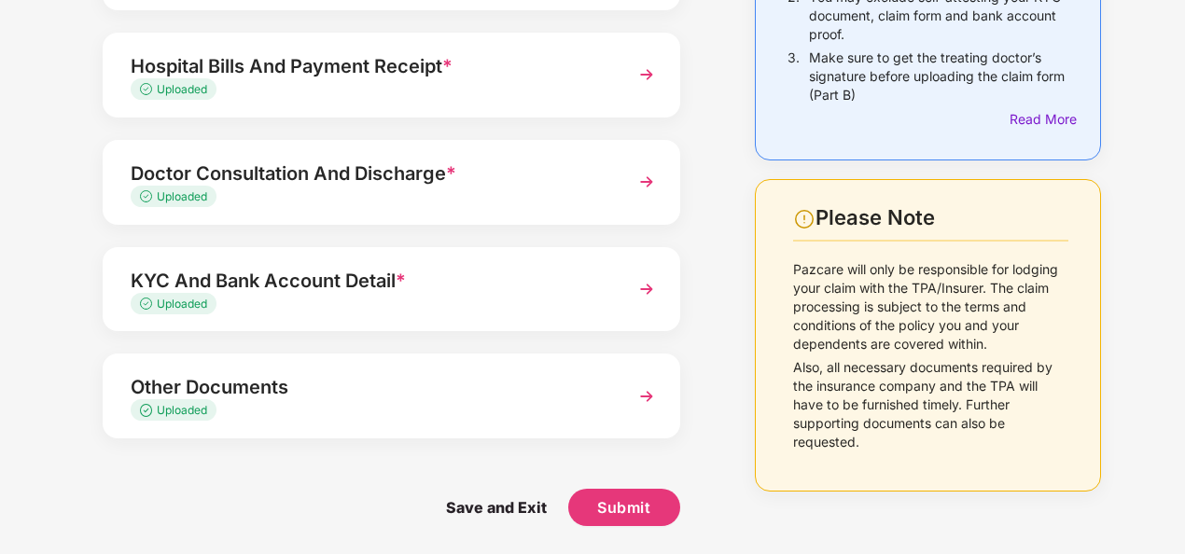
click at [414, 395] on div "Other Documents" at bounding box center [370, 387] width 478 height 30
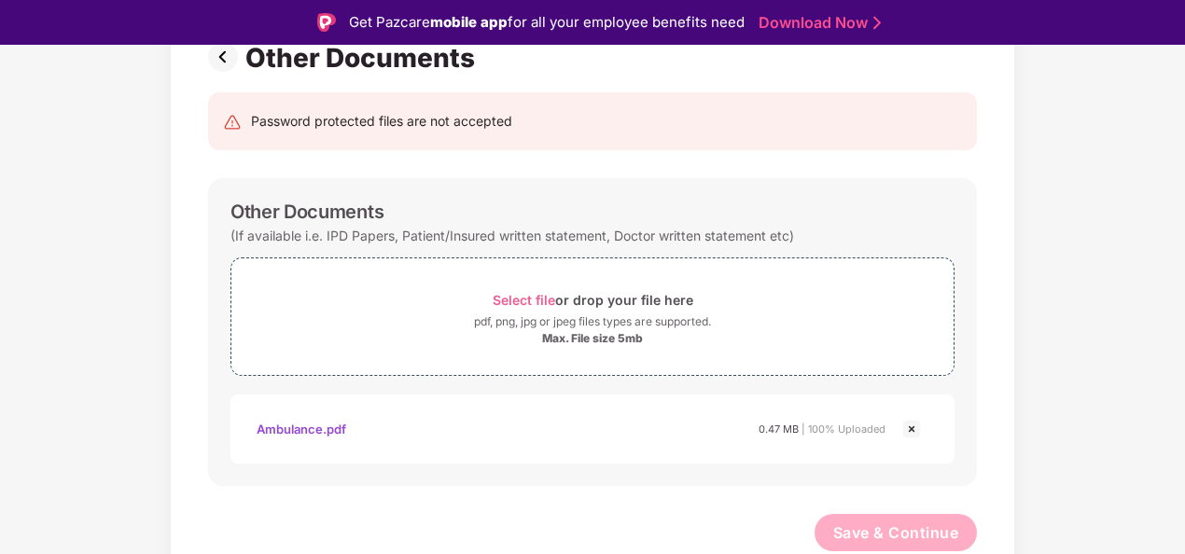
scroll to position [151, 0]
click at [295, 433] on div "Ambulance.pdf" at bounding box center [301, 431] width 90 height 32
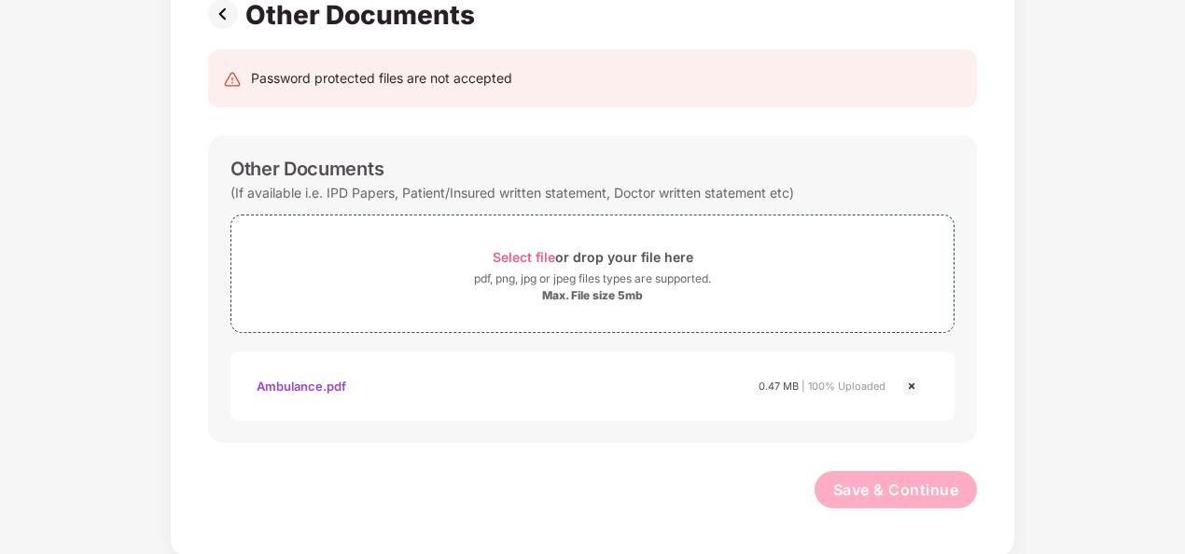
scroll to position [0, 0]
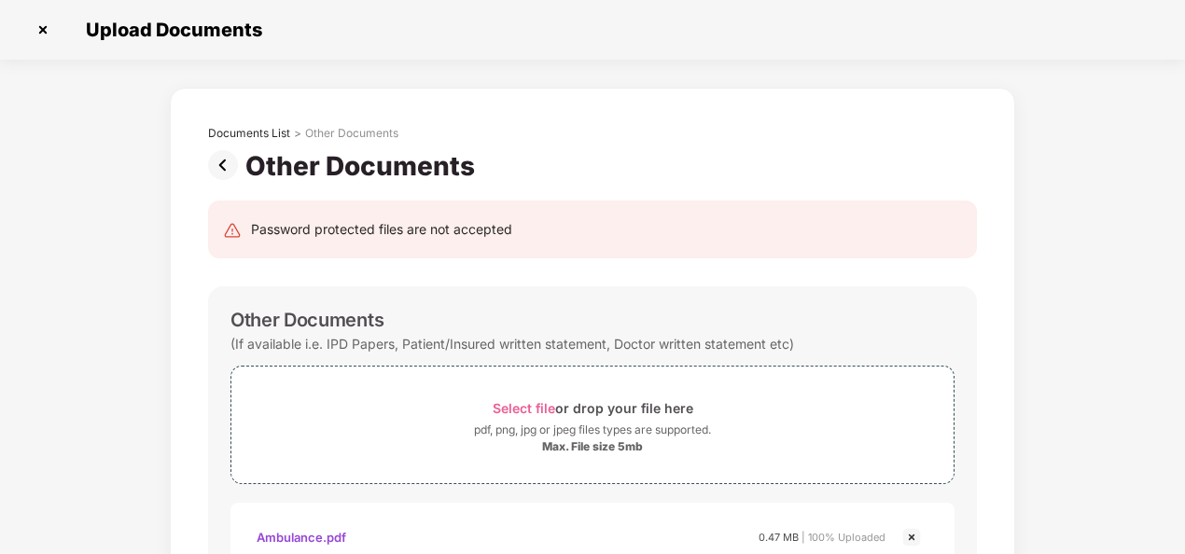
click at [220, 160] on img at bounding box center [226, 165] width 37 height 30
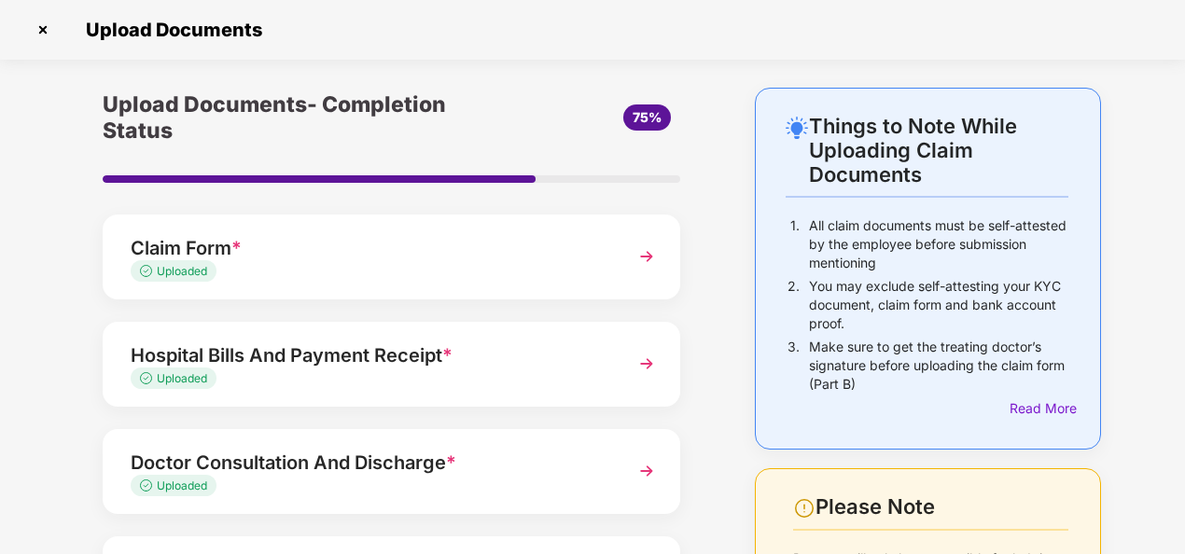
scroll to position [289, 0]
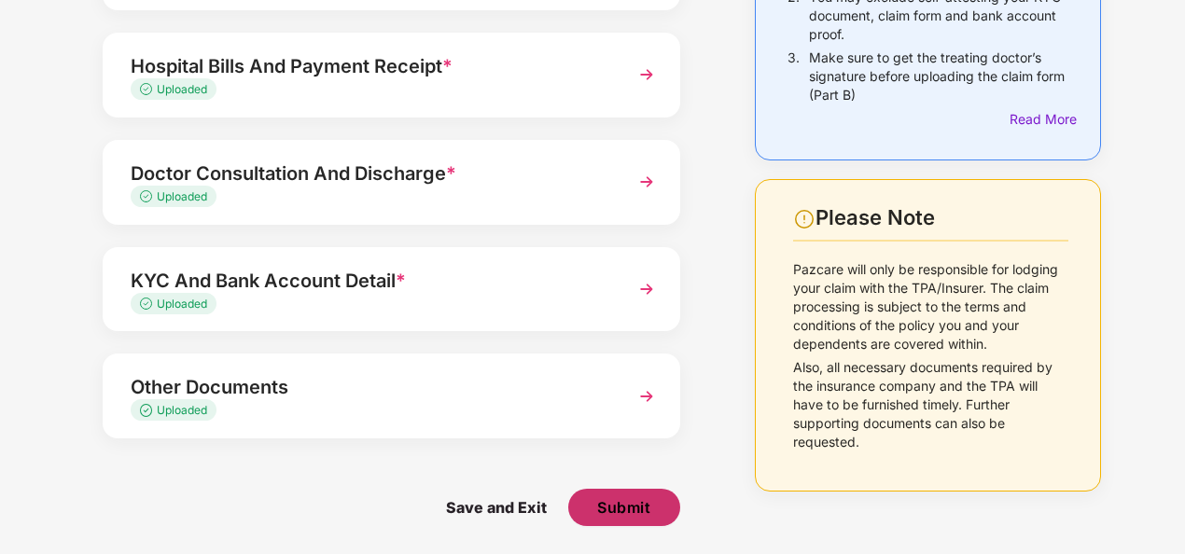
click at [640, 502] on span "Submit" at bounding box center [623, 507] width 53 height 21
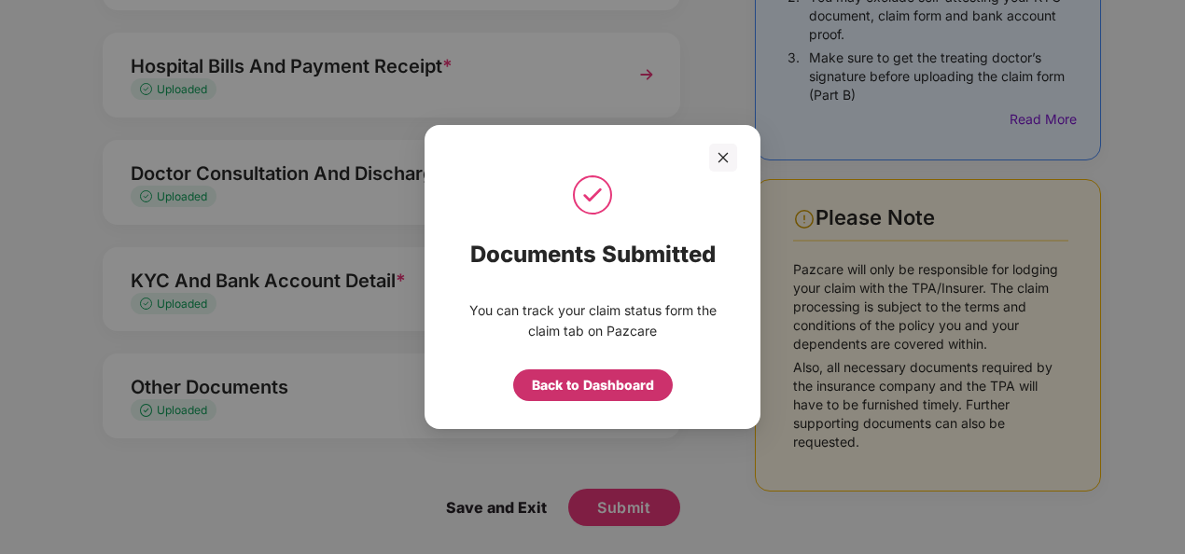
click at [591, 392] on div "Back to Dashboard" at bounding box center [593, 385] width 122 height 21
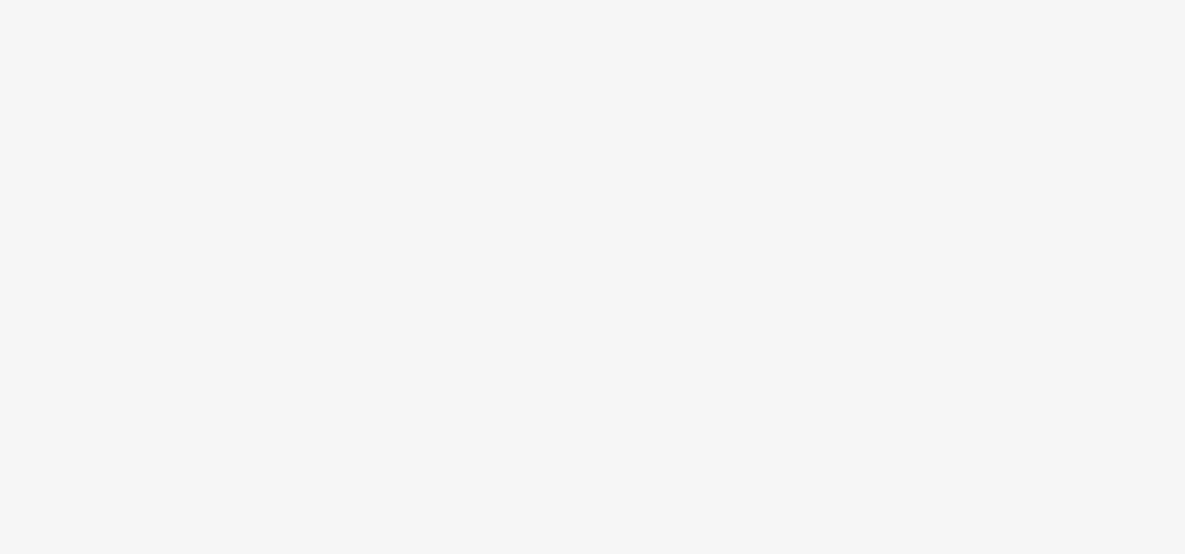
click at [578, 381] on body at bounding box center [592, 277] width 1185 height 554
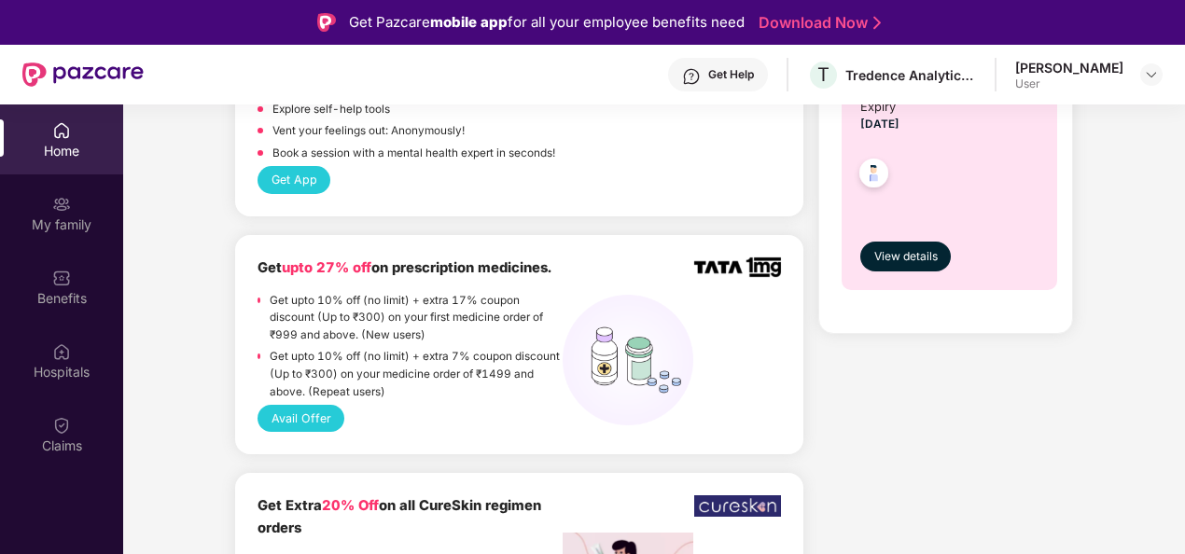
scroll to position [1421, 0]
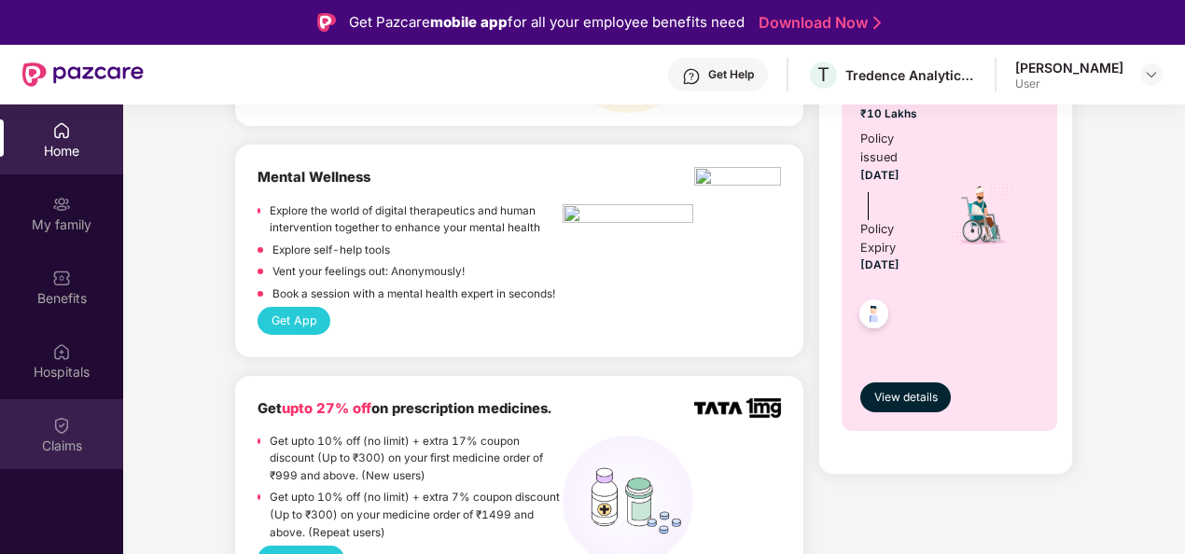
click at [54, 435] on div "Claims" at bounding box center [61, 434] width 123 height 70
